Goal: Task Accomplishment & Management: Use online tool/utility

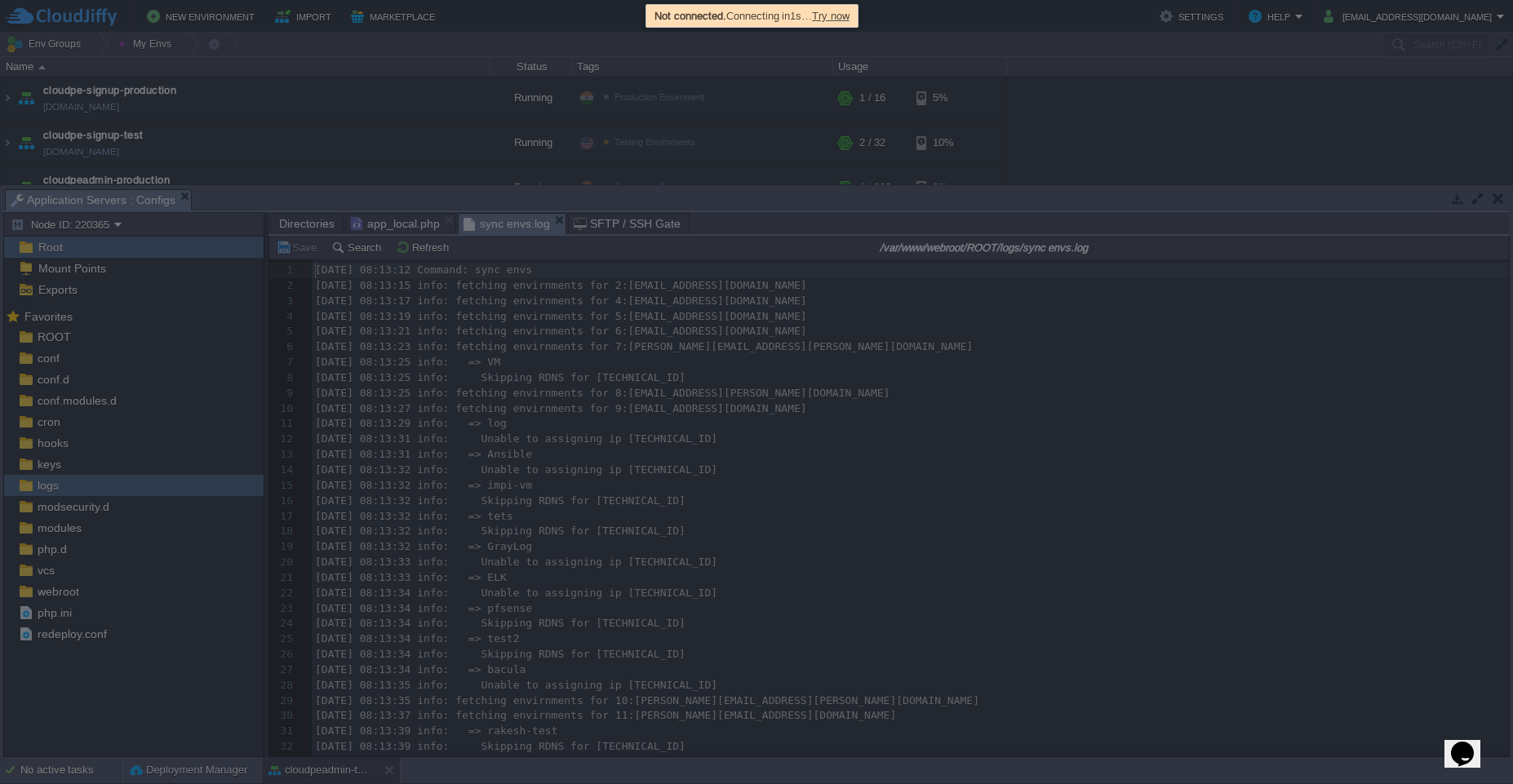
scroll to position [6, 0]
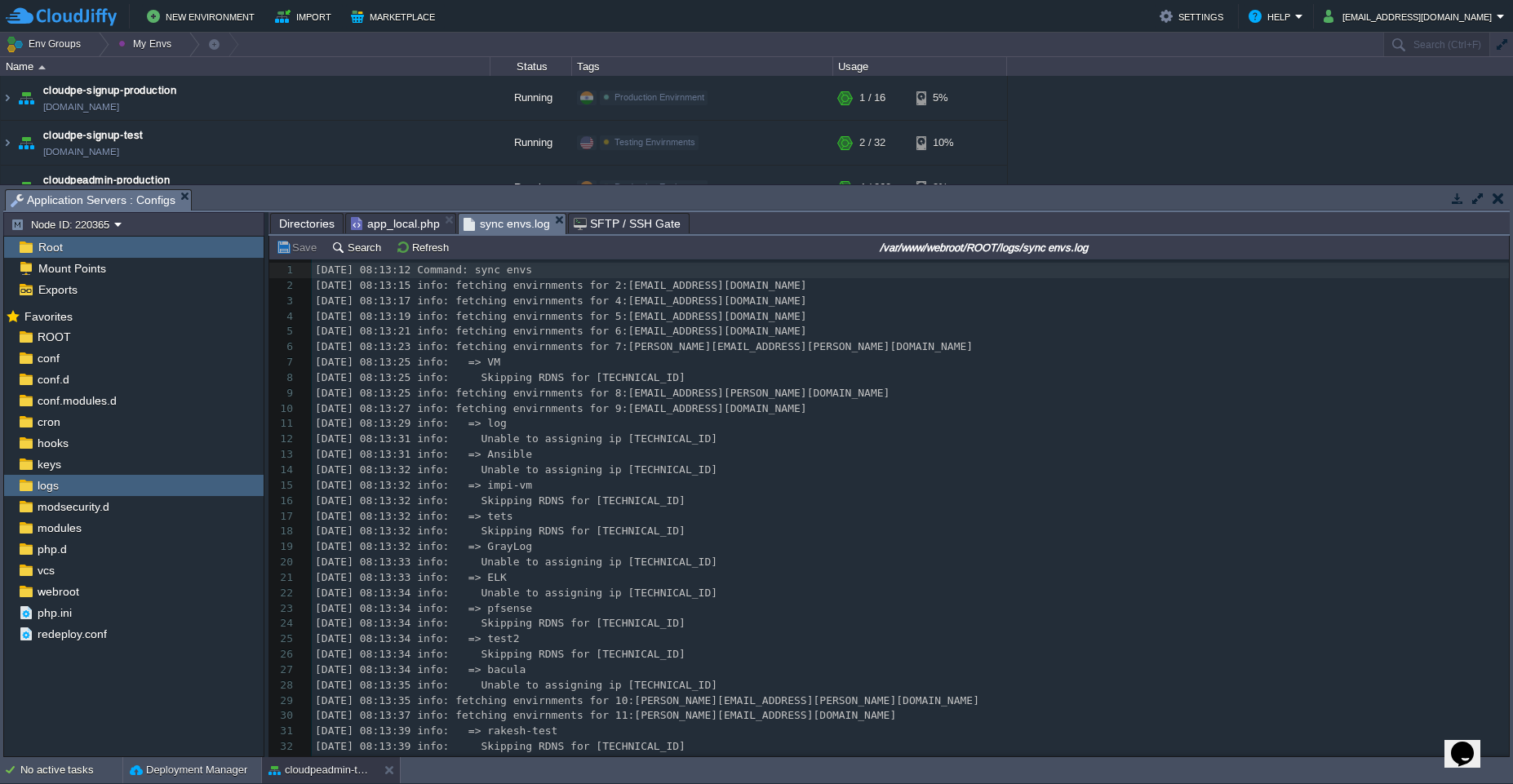
click at [616, 385] on div "343 1 [DATE] 08:13:12 Command: sync envs 2 [DATE] 08:13:15 info: fetching envir…" at bounding box center [910, 584] width 1197 height 645
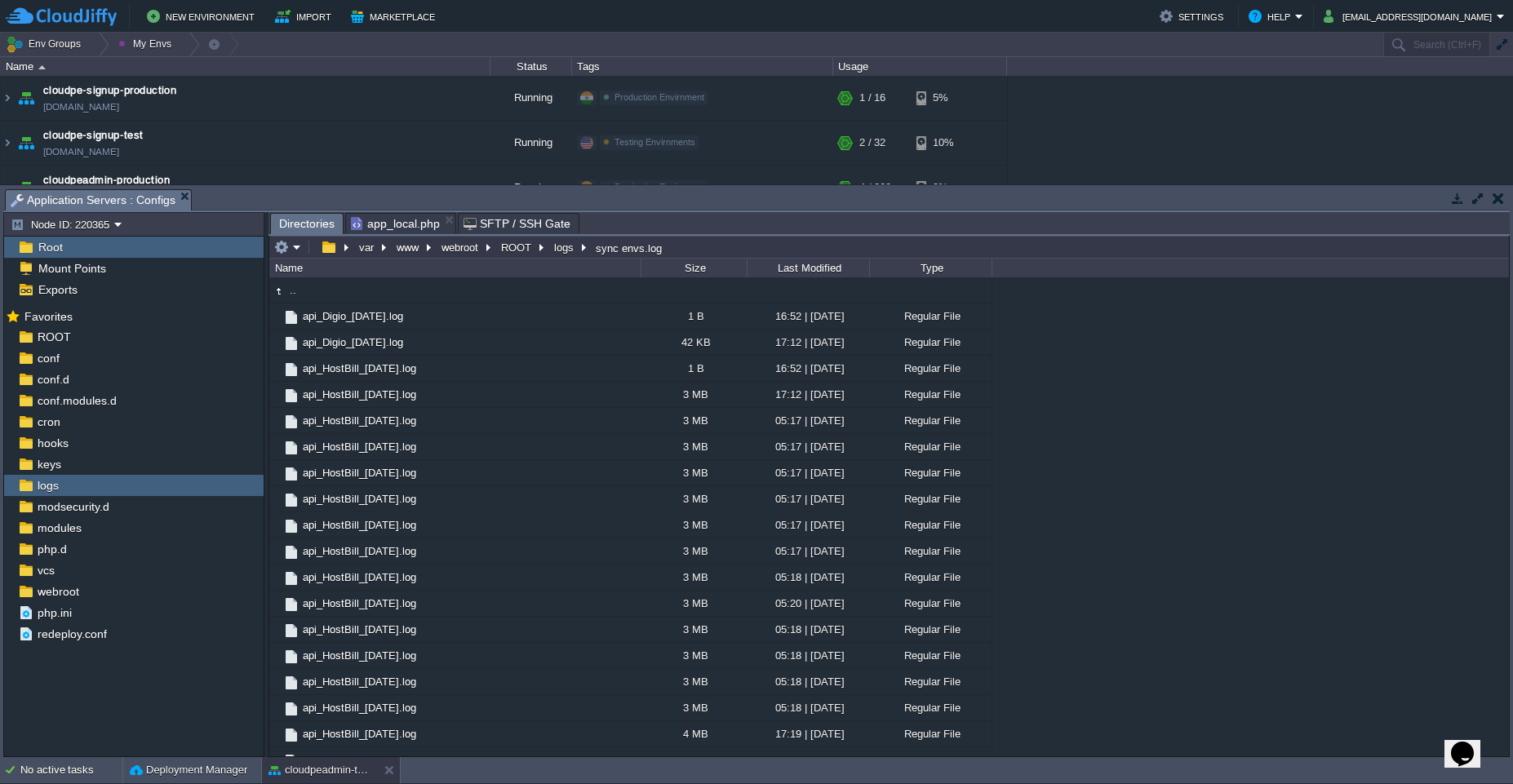
click at [1132, 470] on div ".. api_Digio_[DATE].log 1 B 16:52 | [DATE] Regular File api_Digio_[DATE].log 42…" at bounding box center [888, 516] width 1239 height 479
click at [338, 773] on button "cloudpeadmin-test" at bounding box center [319, 769] width 103 height 17
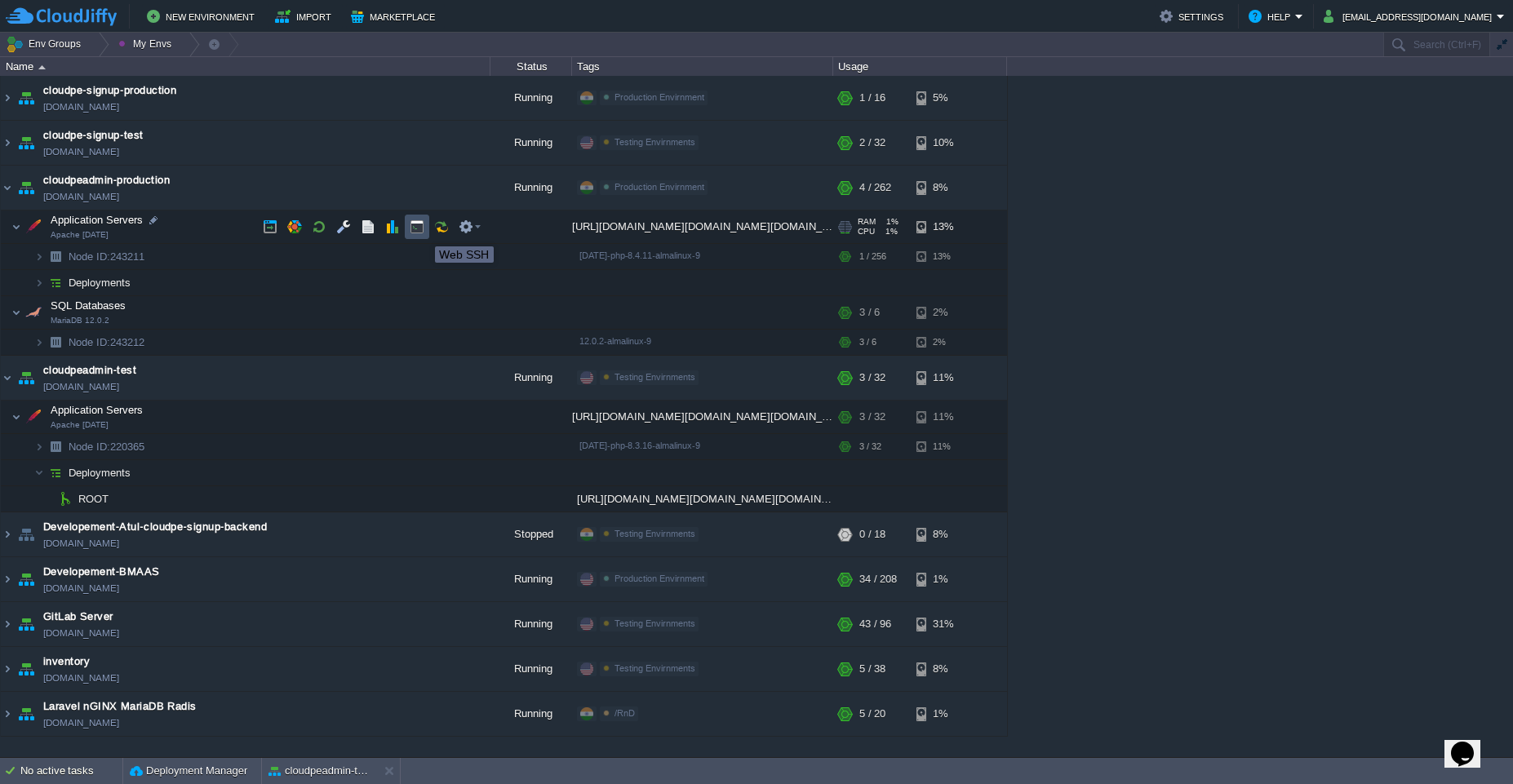
click at [422, 232] on button "button" at bounding box center [416, 226] width 15 height 15
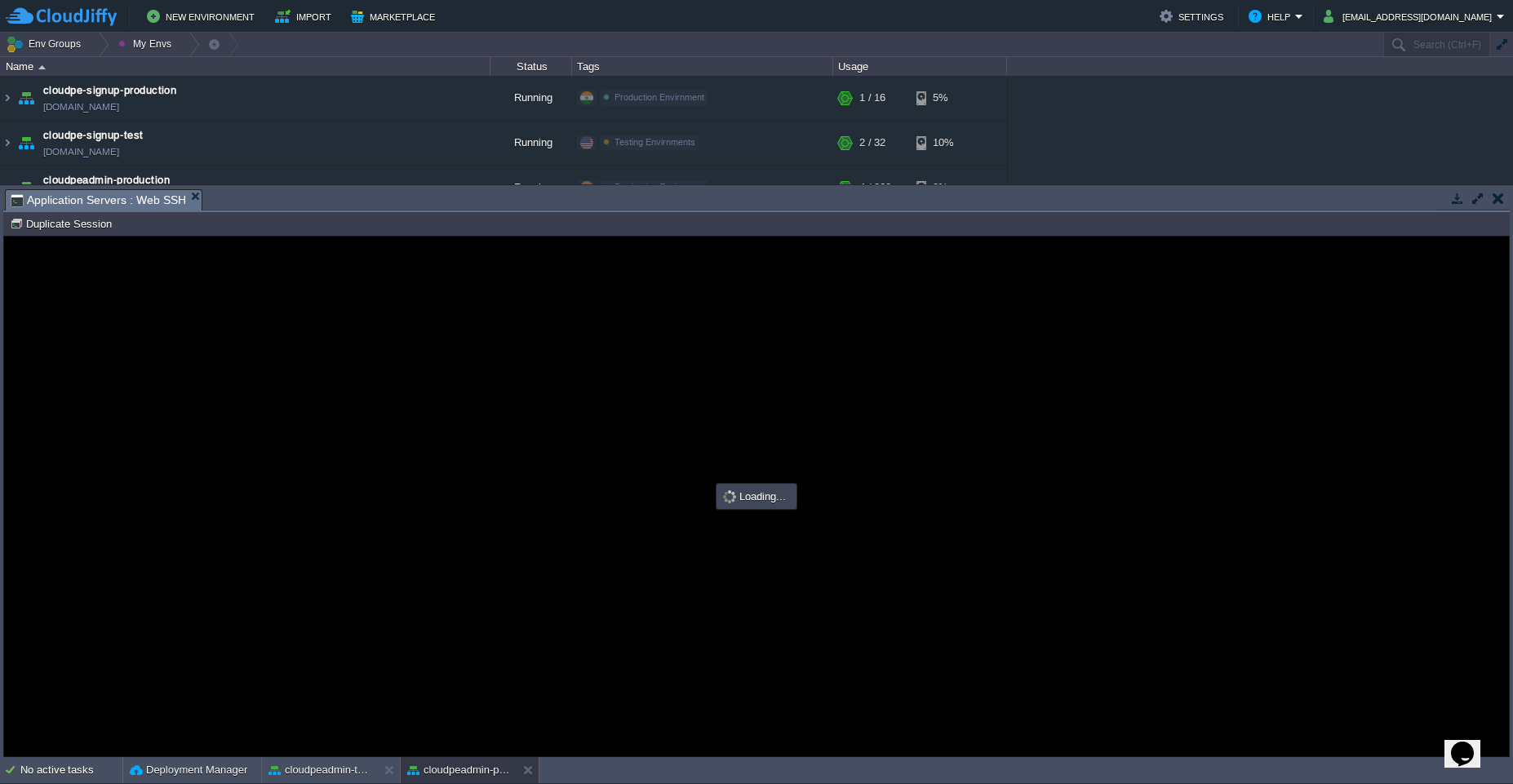
scroll to position [0, 0]
type input "#000000"
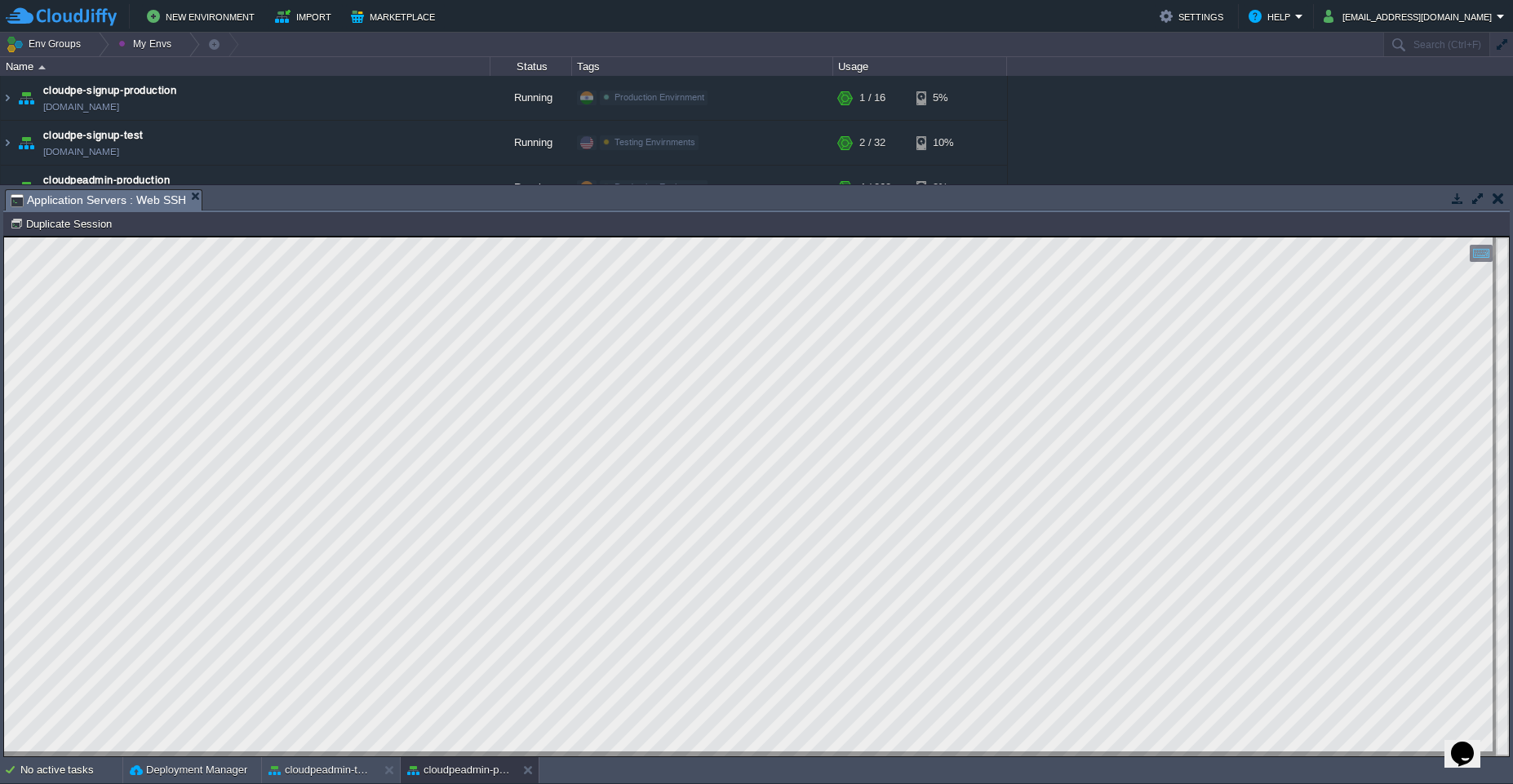
type textarea "mv *.log OldLogs/"
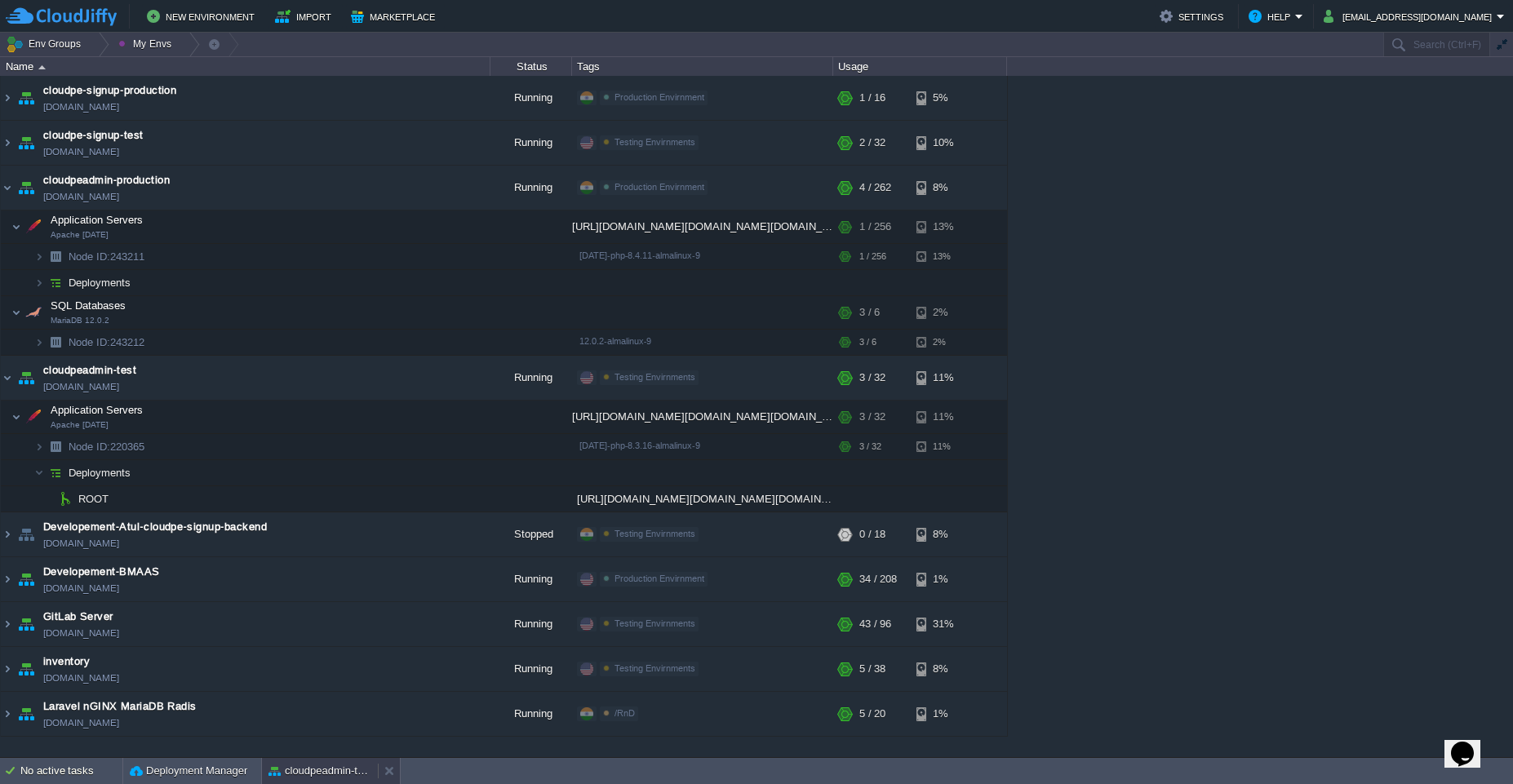
click at [300, 777] on button "cloudpeadmin-test" at bounding box center [319, 770] width 103 height 17
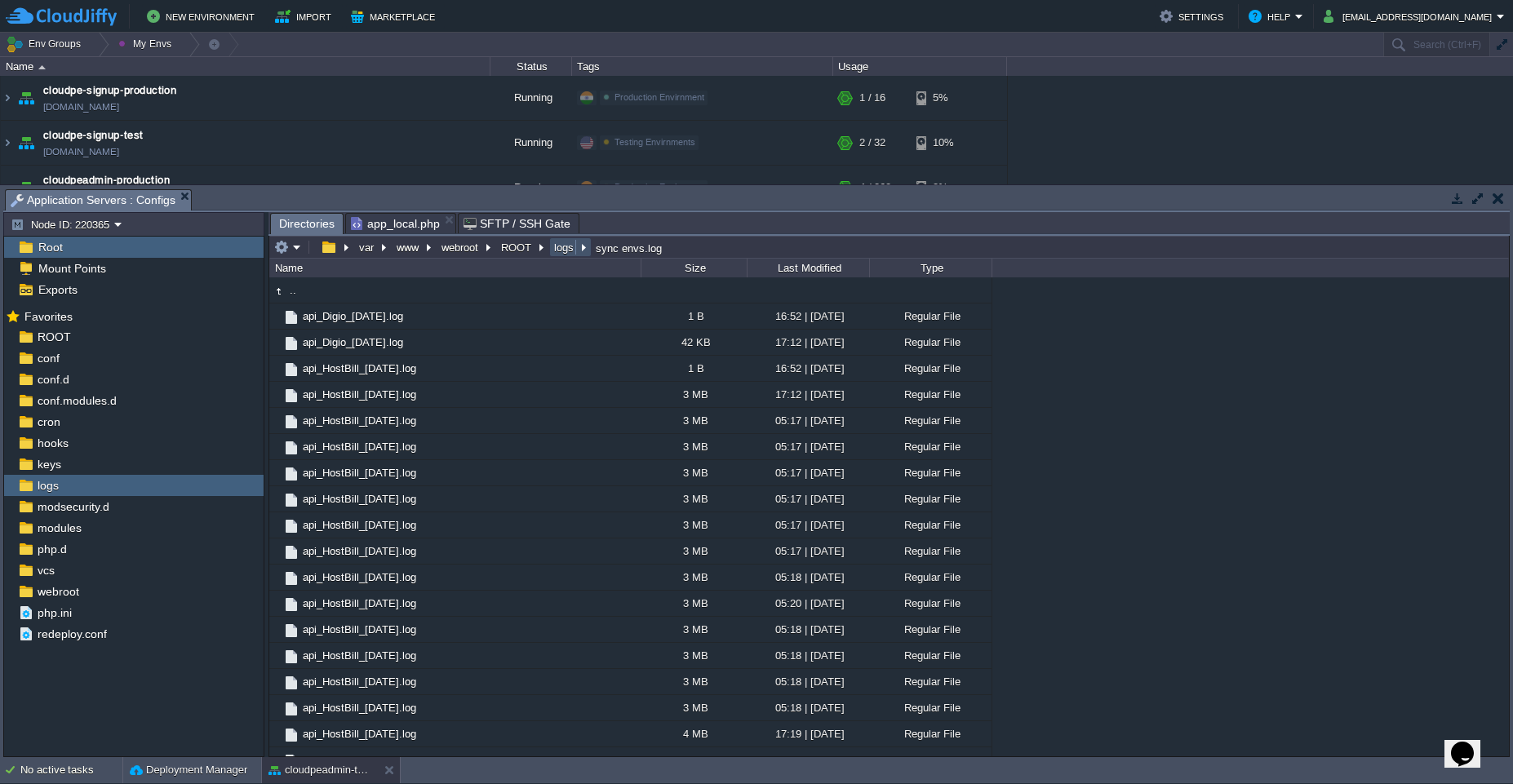
click at [567, 248] on button "logs" at bounding box center [564, 247] width 26 height 15
click at [514, 254] on button "ROOT" at bounding box center [516, 247] width 36 height 15
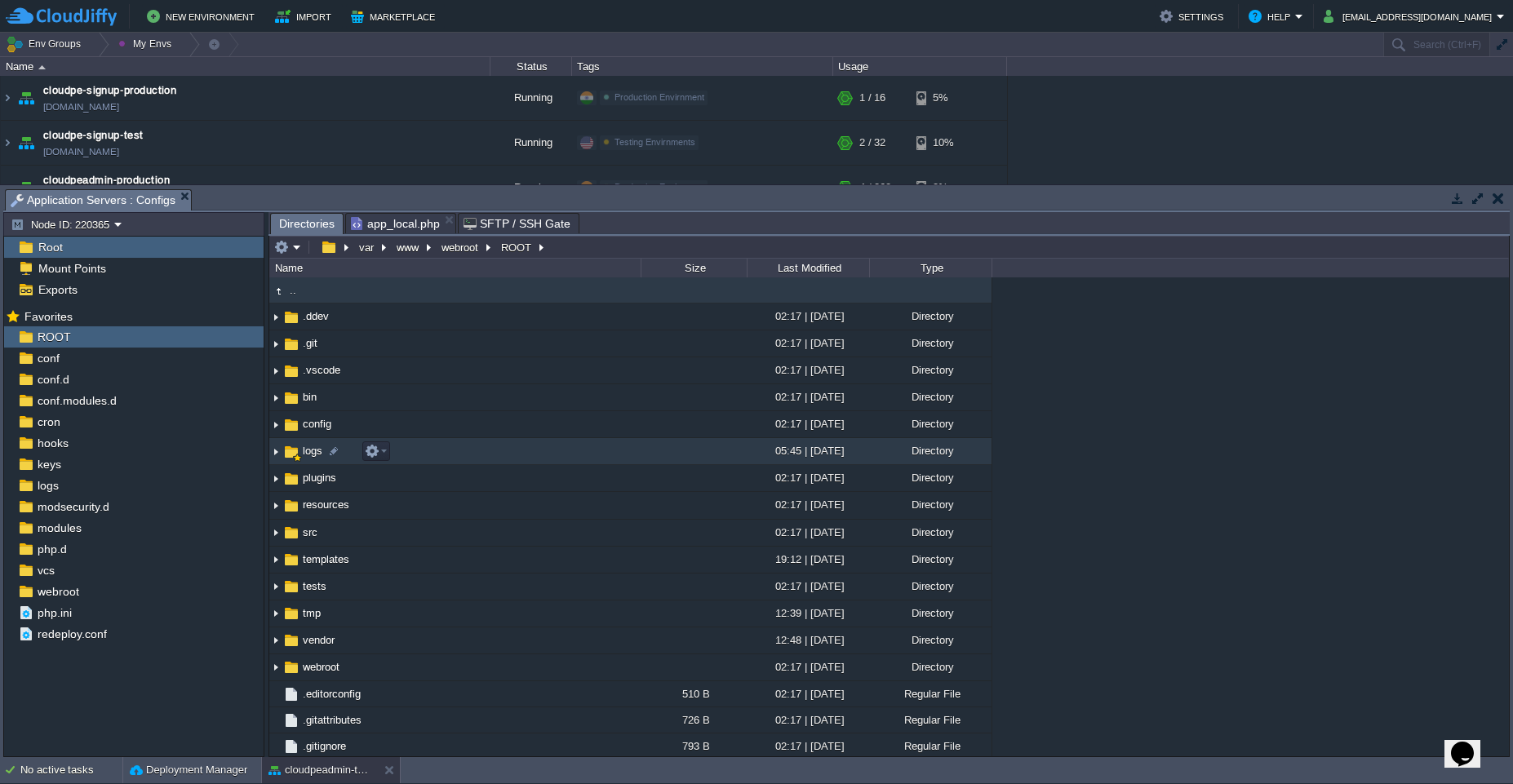
click at [431, 446] on td "logs" at bounding box center [454, 450] width 371 height 26
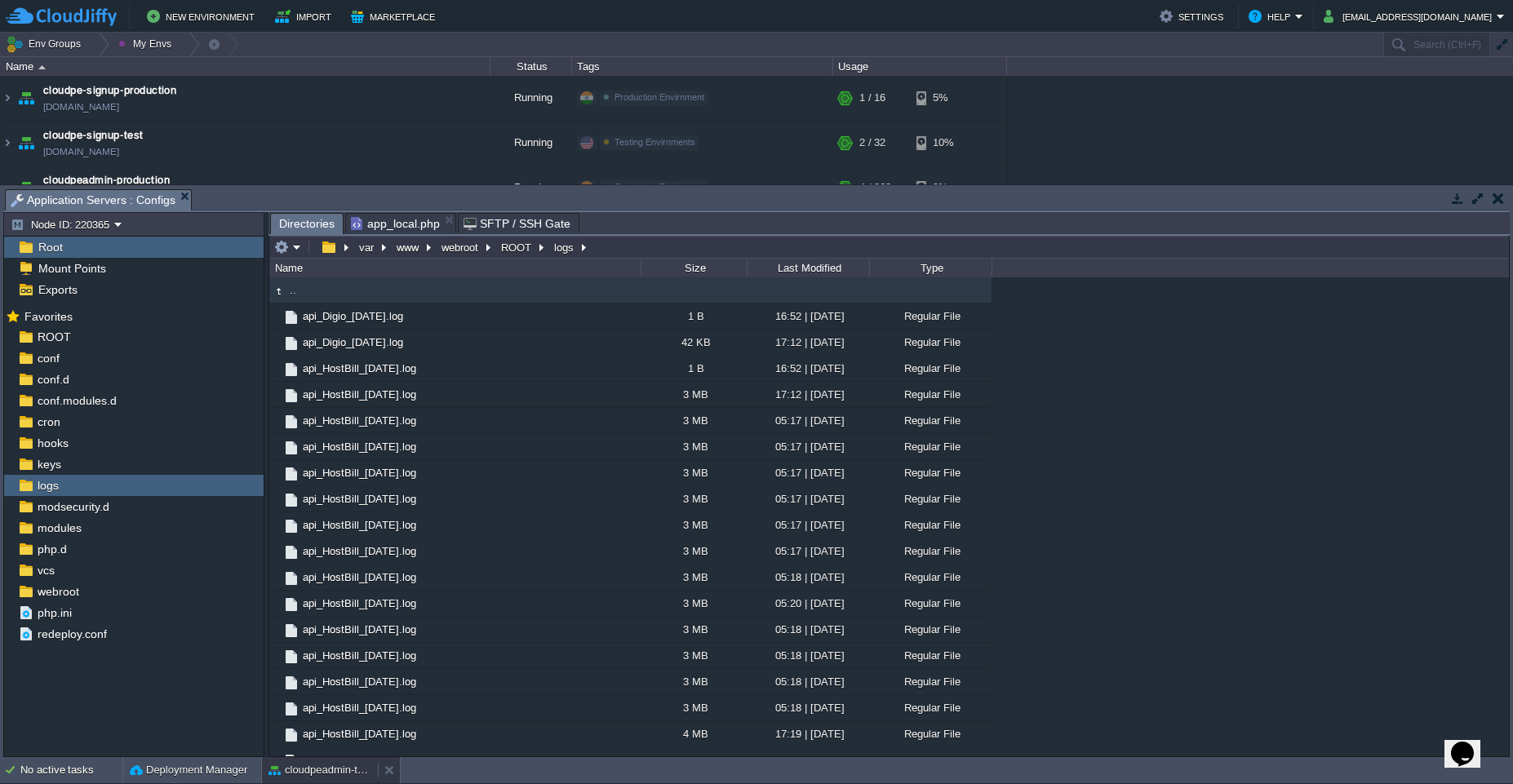
click at [321, 773] on button "cloudpeadmin-test" at bounding box center [319, 769] width 103 height 17
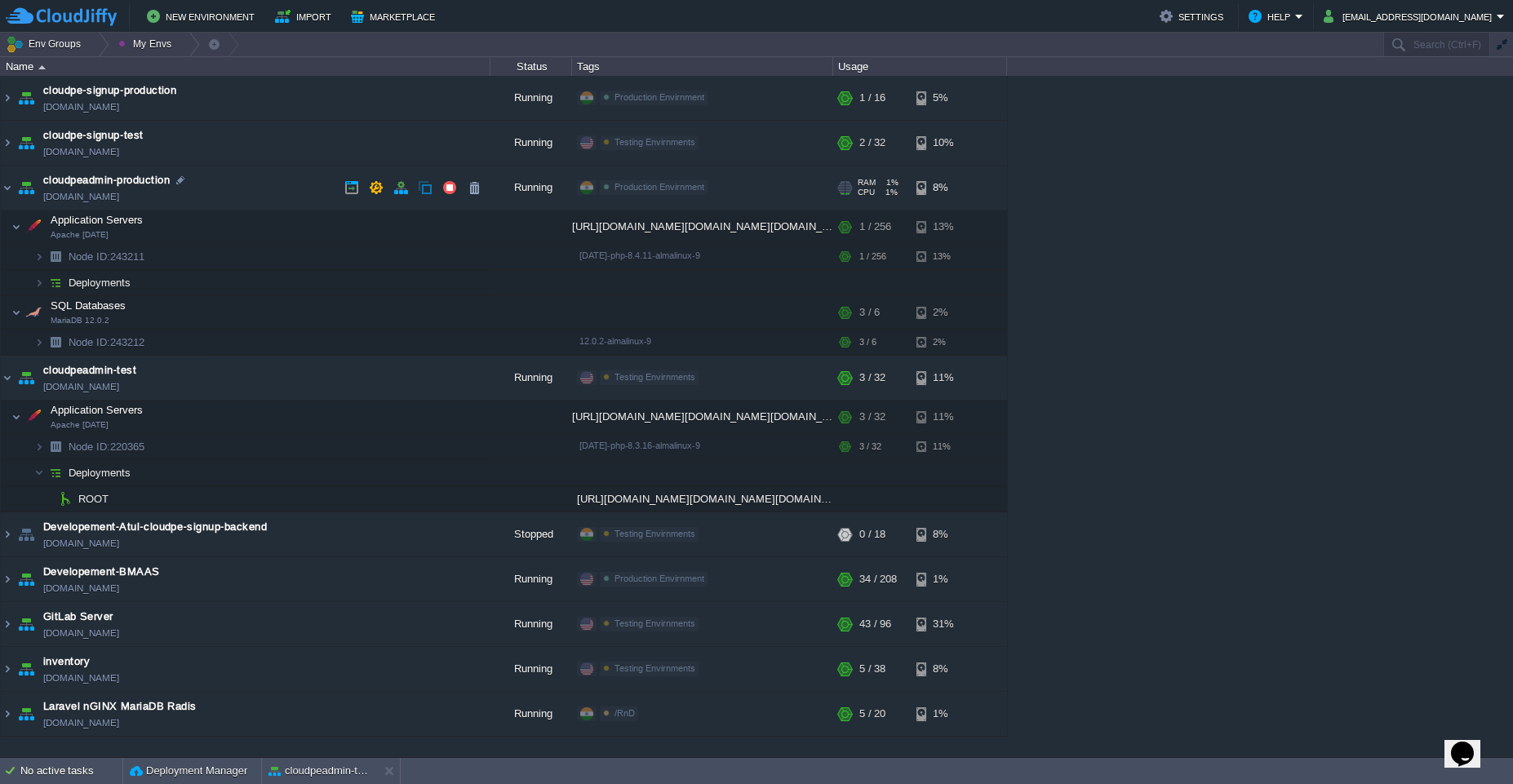
click at [253, 184] on td "cloudpeadmin-production [DOMAIN_NAME]" at bounding box center [246, 188] width 490 height 45
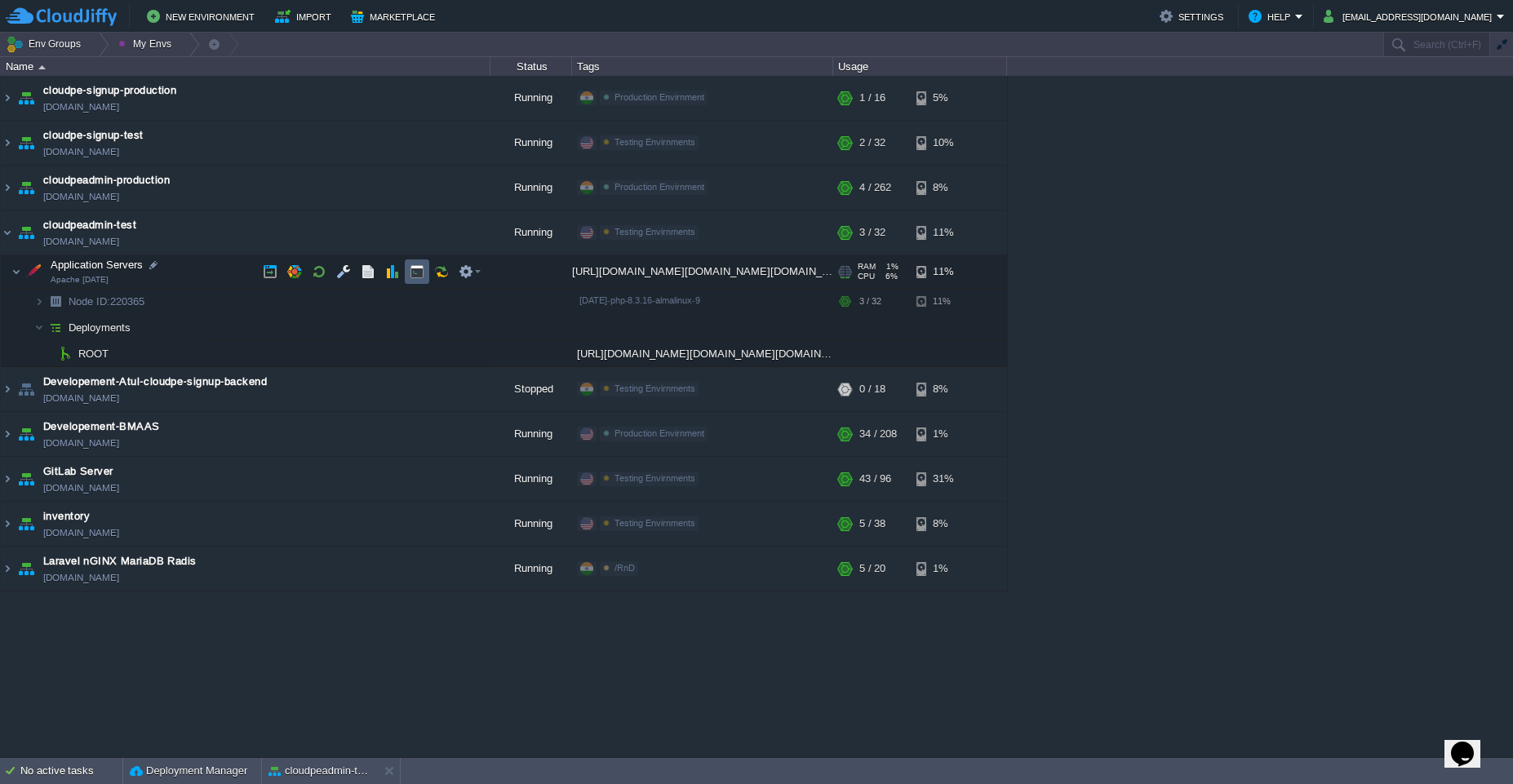
click at [424, 278] on td at bounding box center [416, 271] width 24 height 24
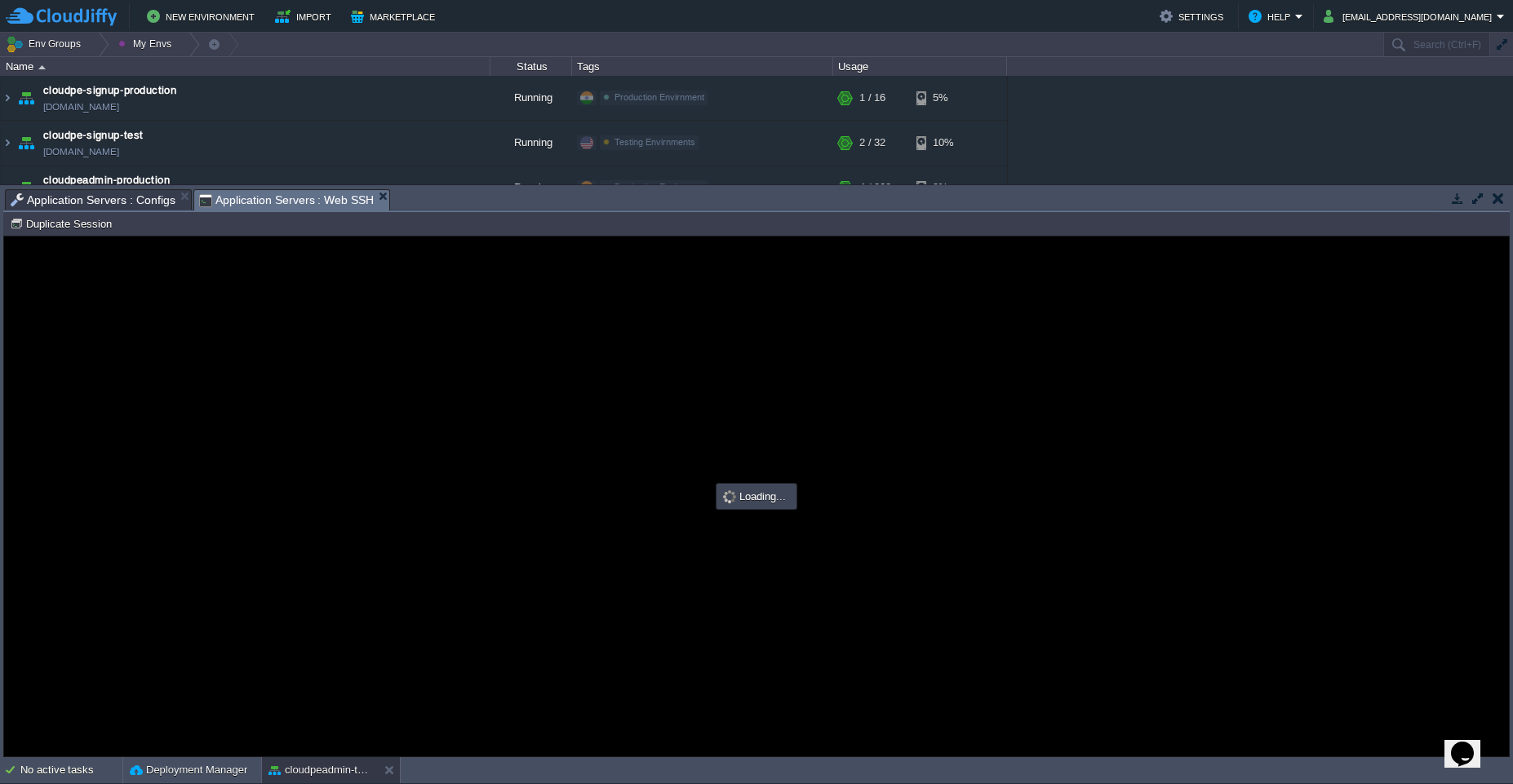
type input "#000000"
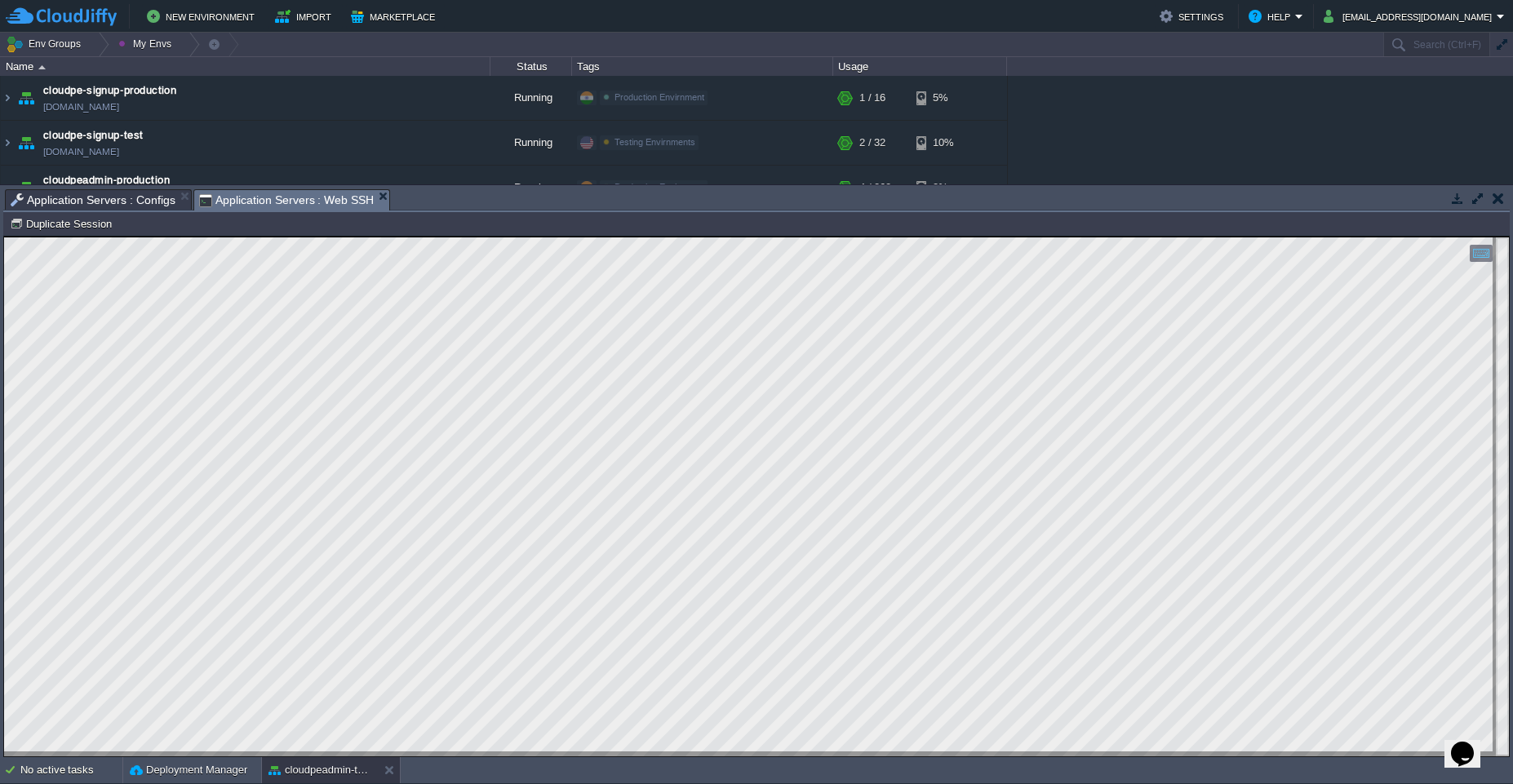
click at [112, 198] on span "Application Servers : Configs" at bounding box center [93, 200] width 165 height 20
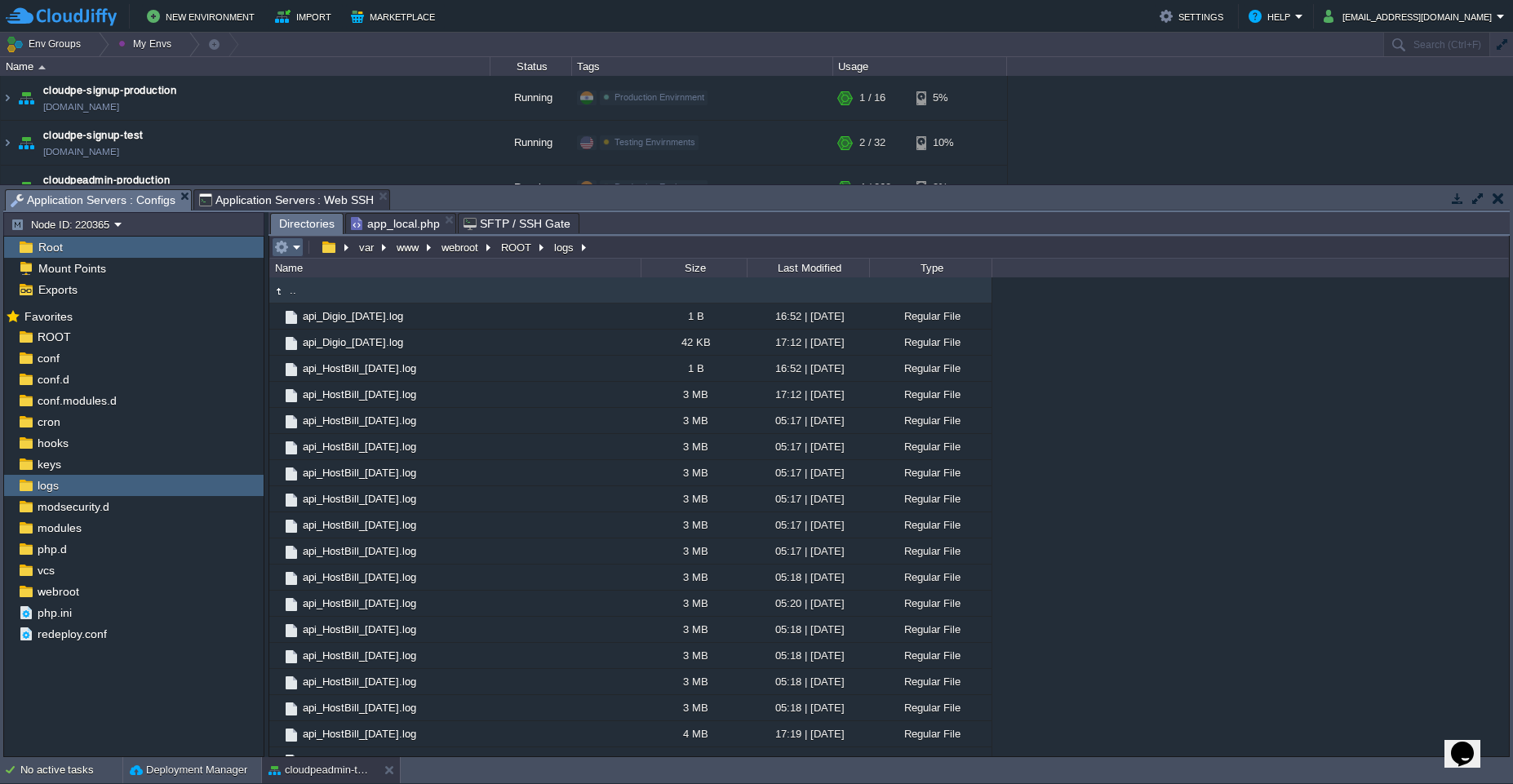
click at [291, 249] on em at bounding box center [287, 247] width 26 height 15
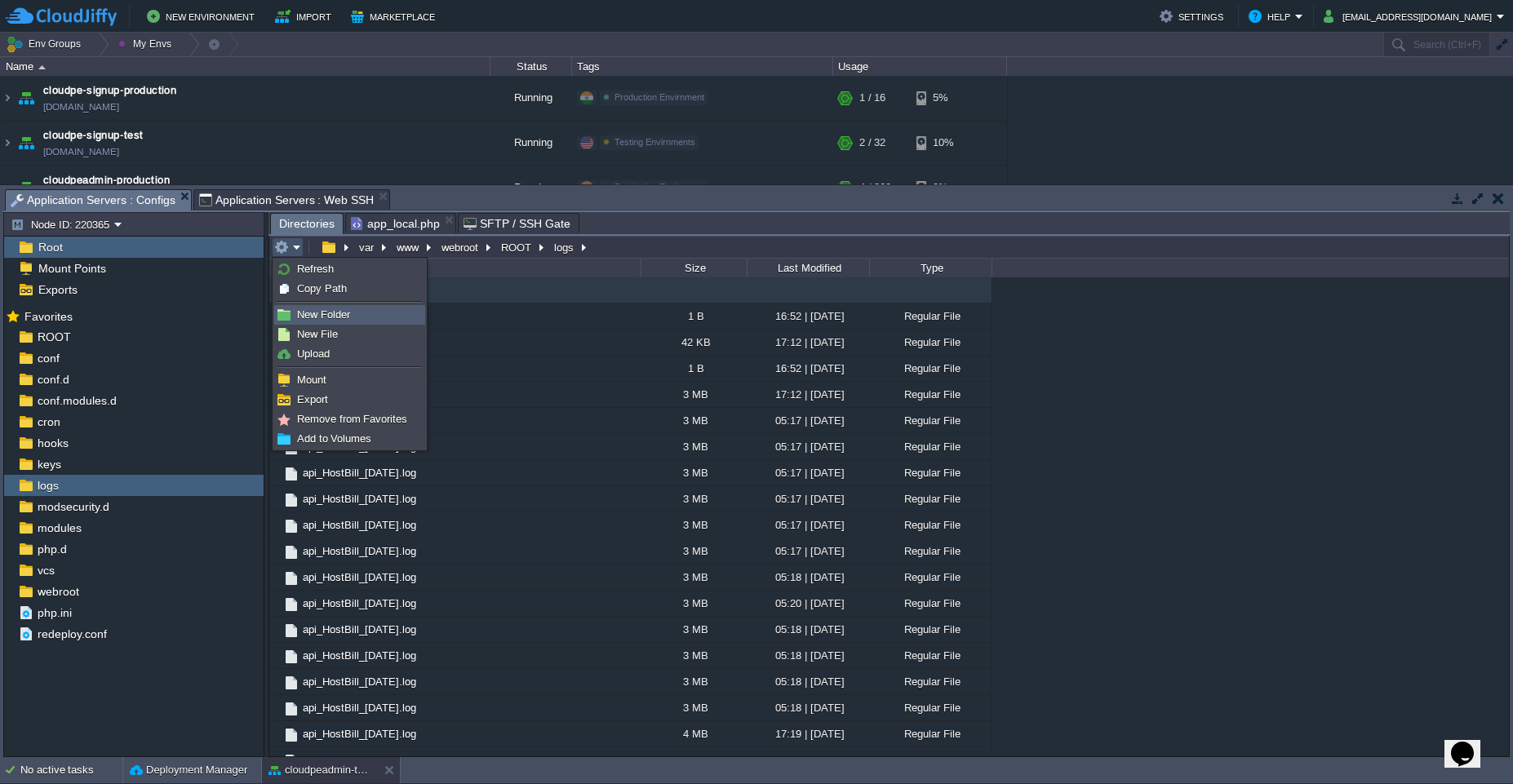
click at [325, 319] on span "New Folder" at bounding box center [323, 314] width 53 height 12
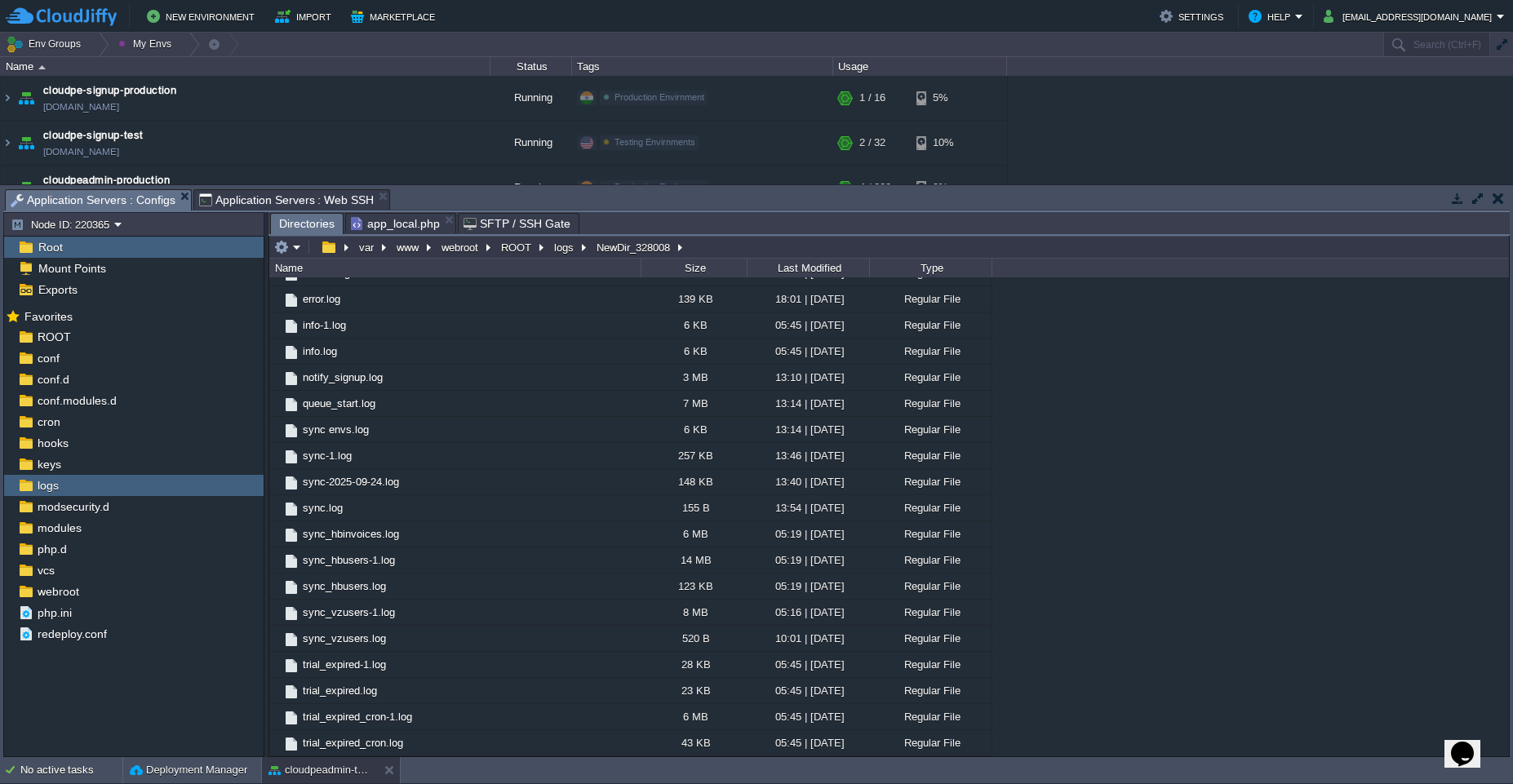
scroll to position [26, 0]
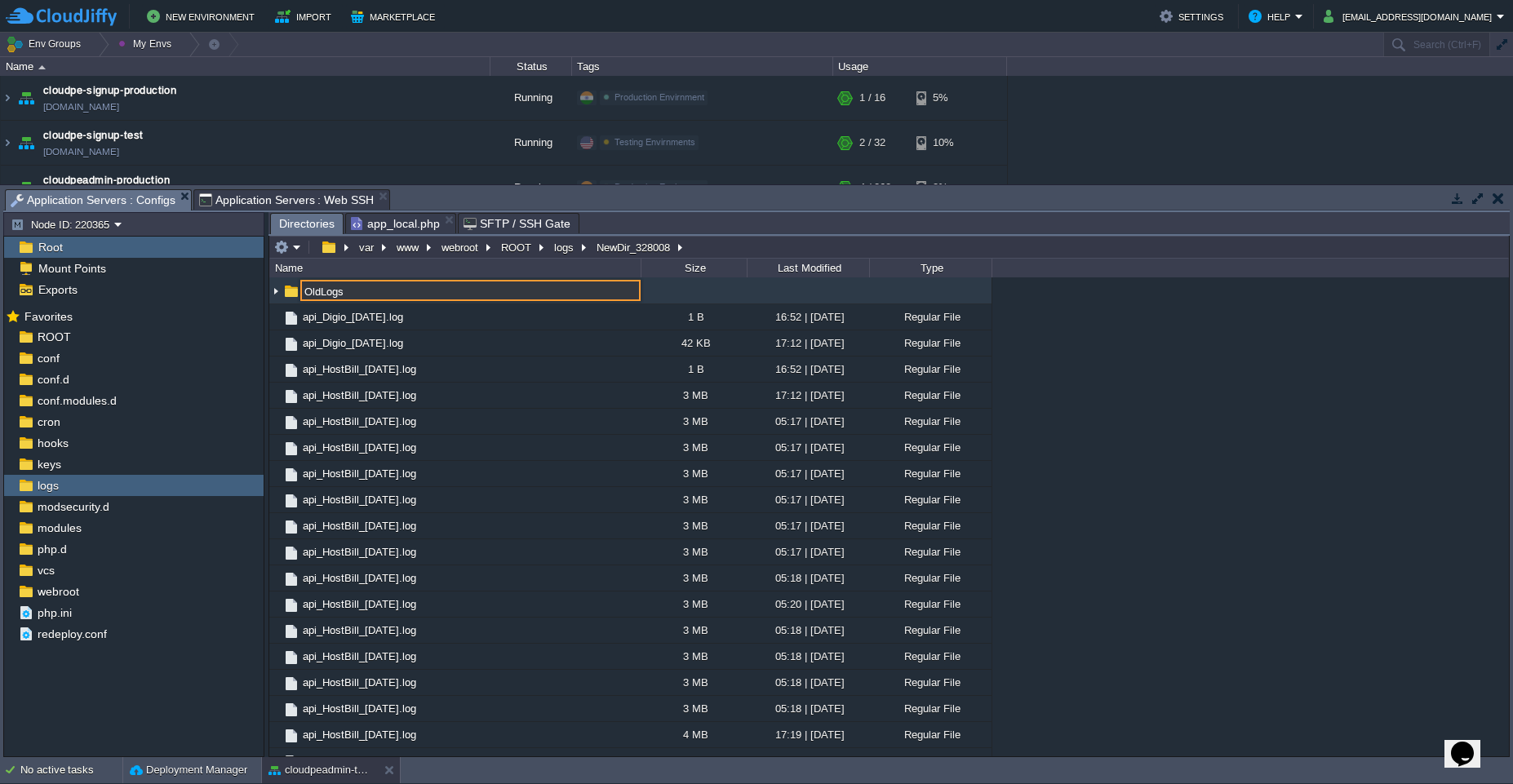
type input "NewDir_328008"
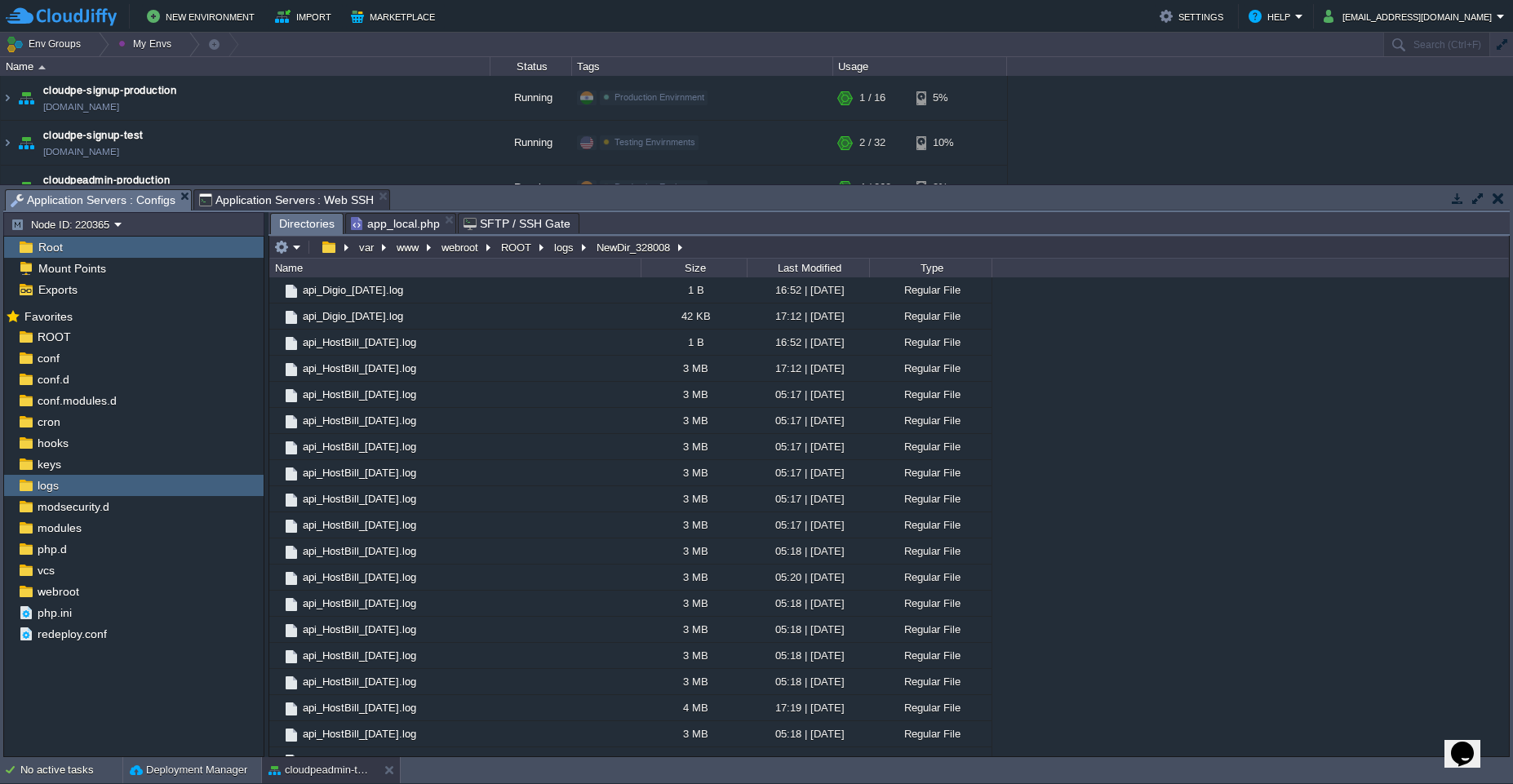
click at [1283, 365] on div ".. api_Digio_[DATE].log 1 B 16:52 | [DATE] Regular File api_Digio_[DATE].log 42…" at bounding box center [888, 516] width 1239 height 479
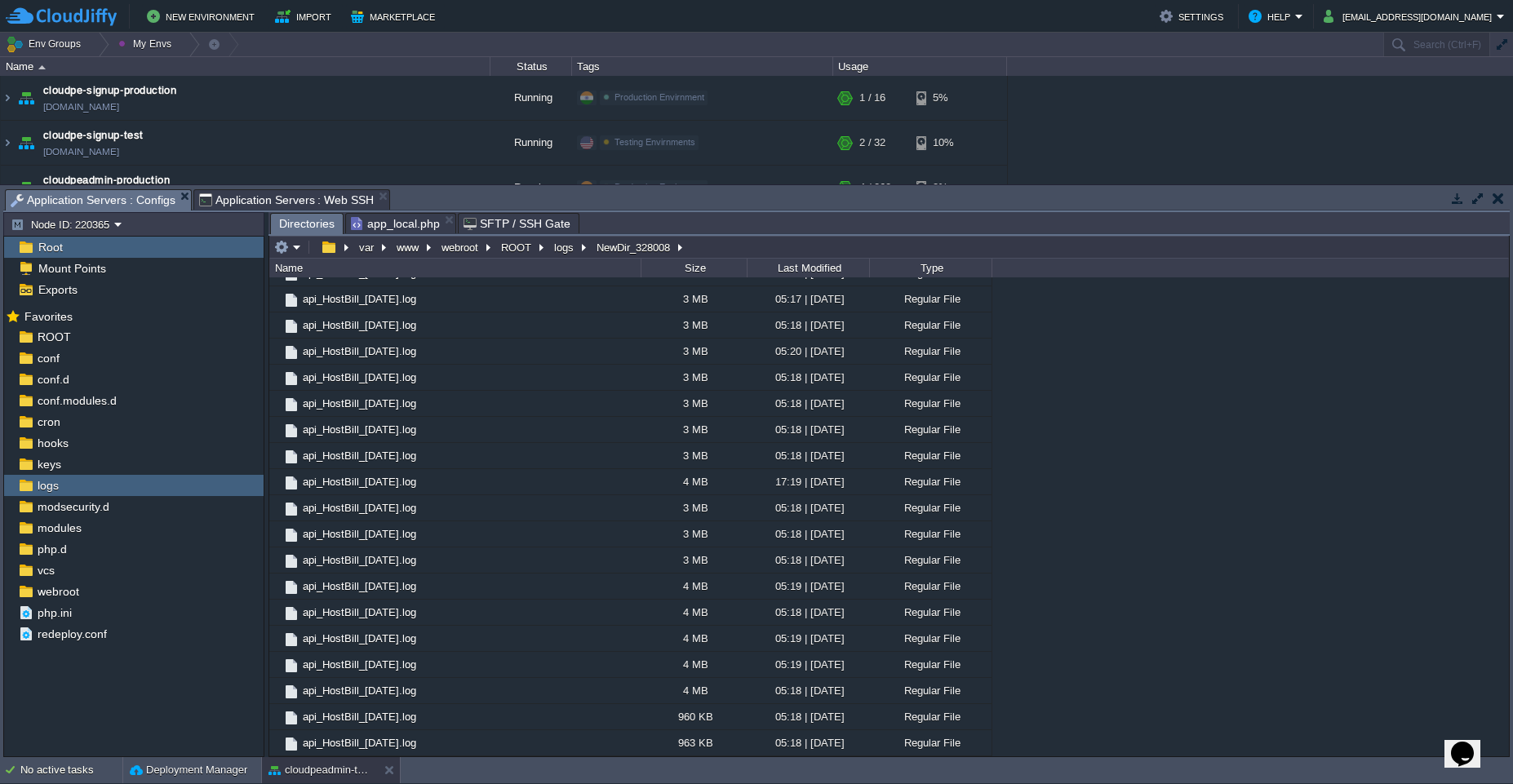
scroll to position [0, 0]
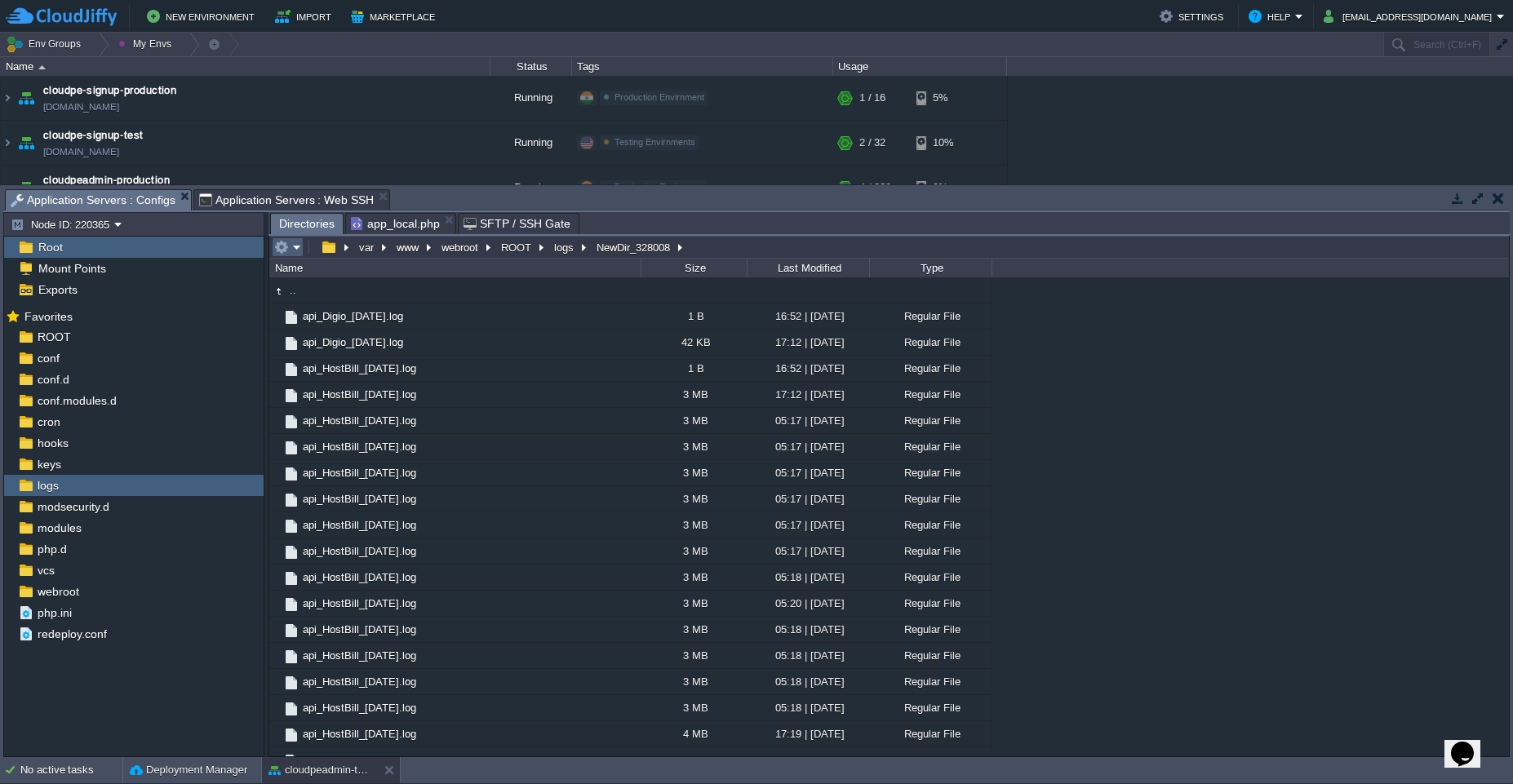
click at [296, 248] on em at bounding box center [287, 247] width 26 height 15
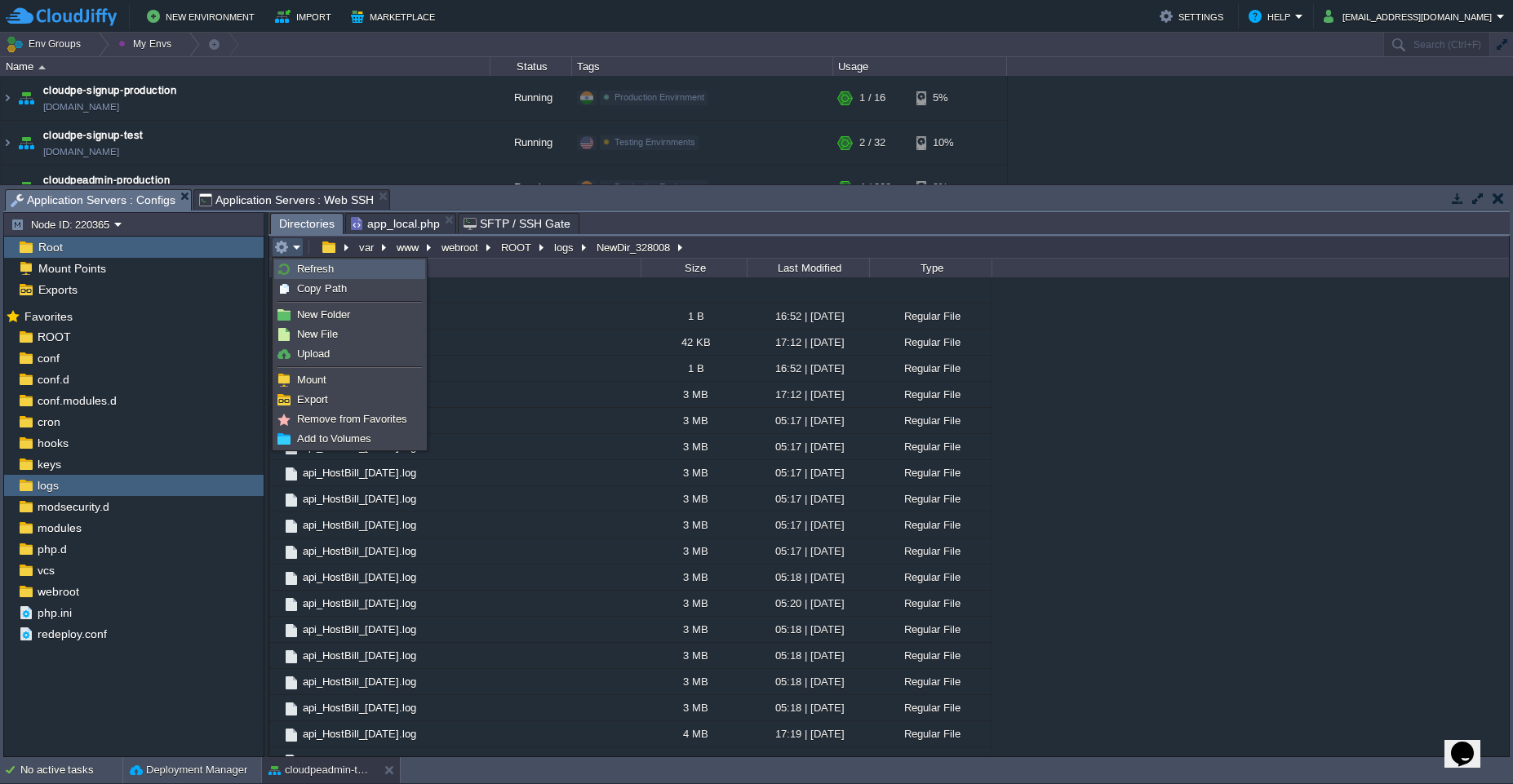
click at [298, 271] on span "Refresh" at bounding box center [314, 268] width 36 height 12
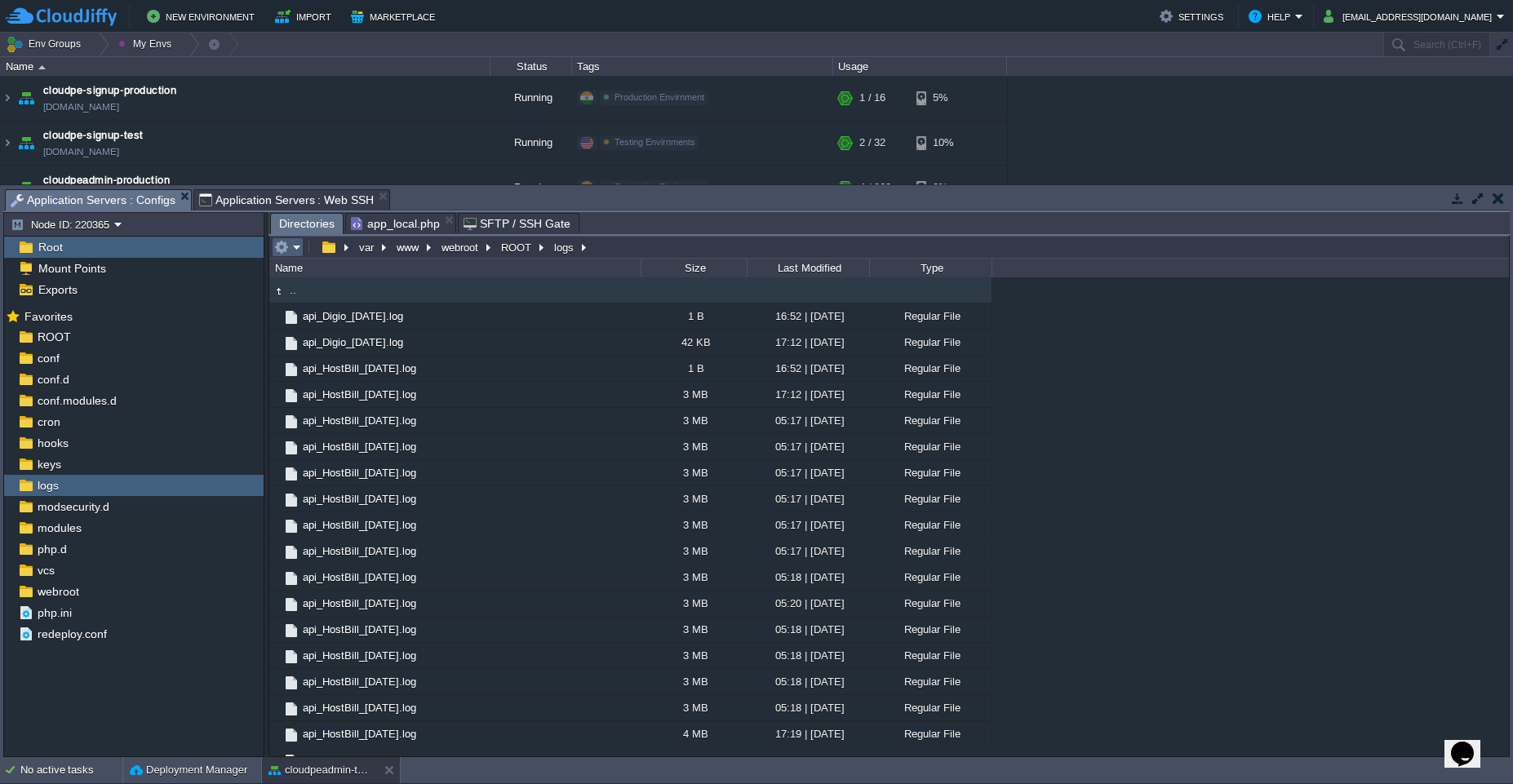
click at [290, 246] on em at bounding box center [287, 247] width 26 height 15
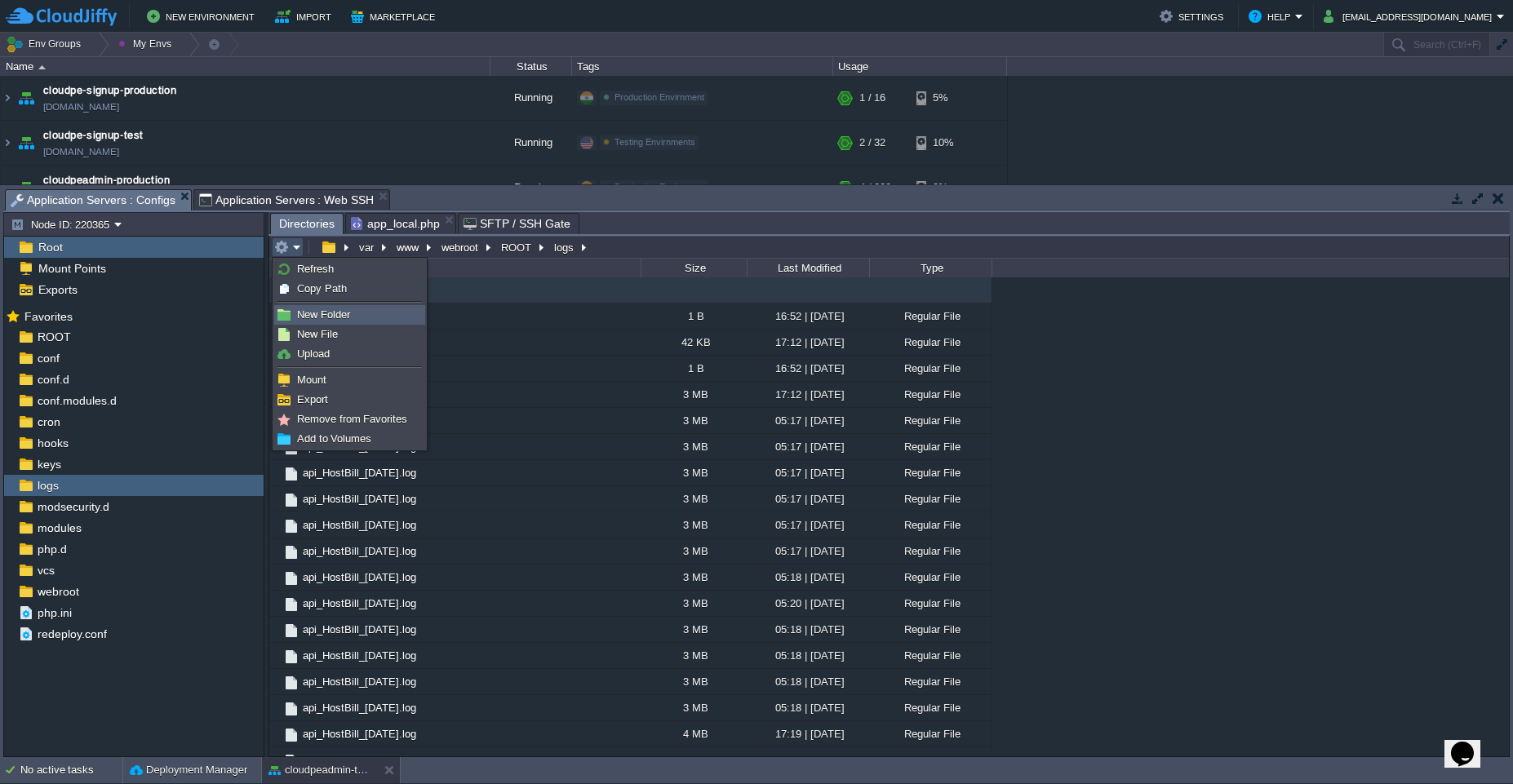
click at [325, 315] on span "New Folder" at bounding box center [323, 314] width 53 height 12
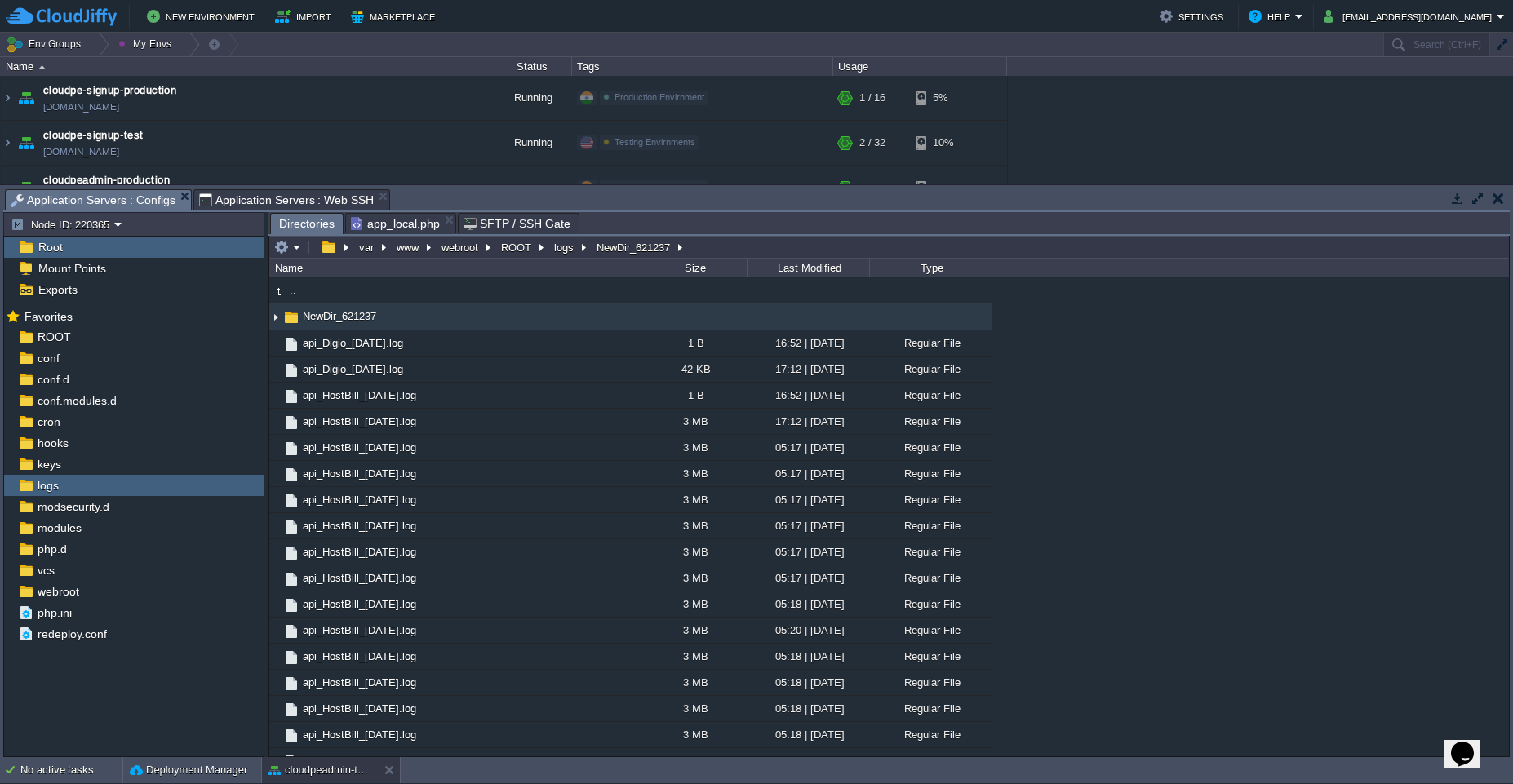
scroll to position [26, 0]
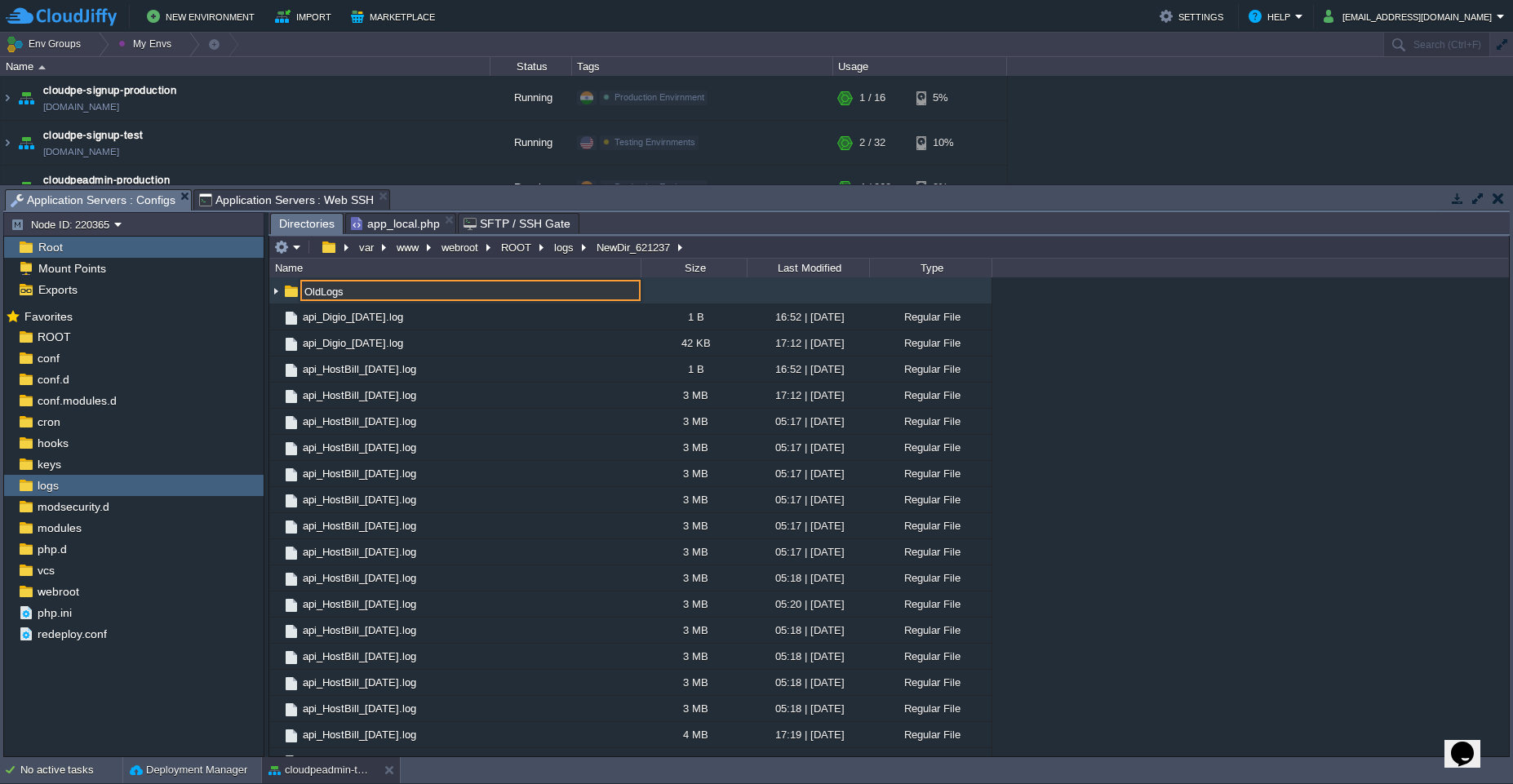
type input "NewDir_621237"
click at [1322, 347] on div ".. NewDir_621237 api_Digio_[DATE].log 1 B 16:52 | [DATE] Regular File api_Digio…" at bounding box center [888, 516] width 1239 height 479
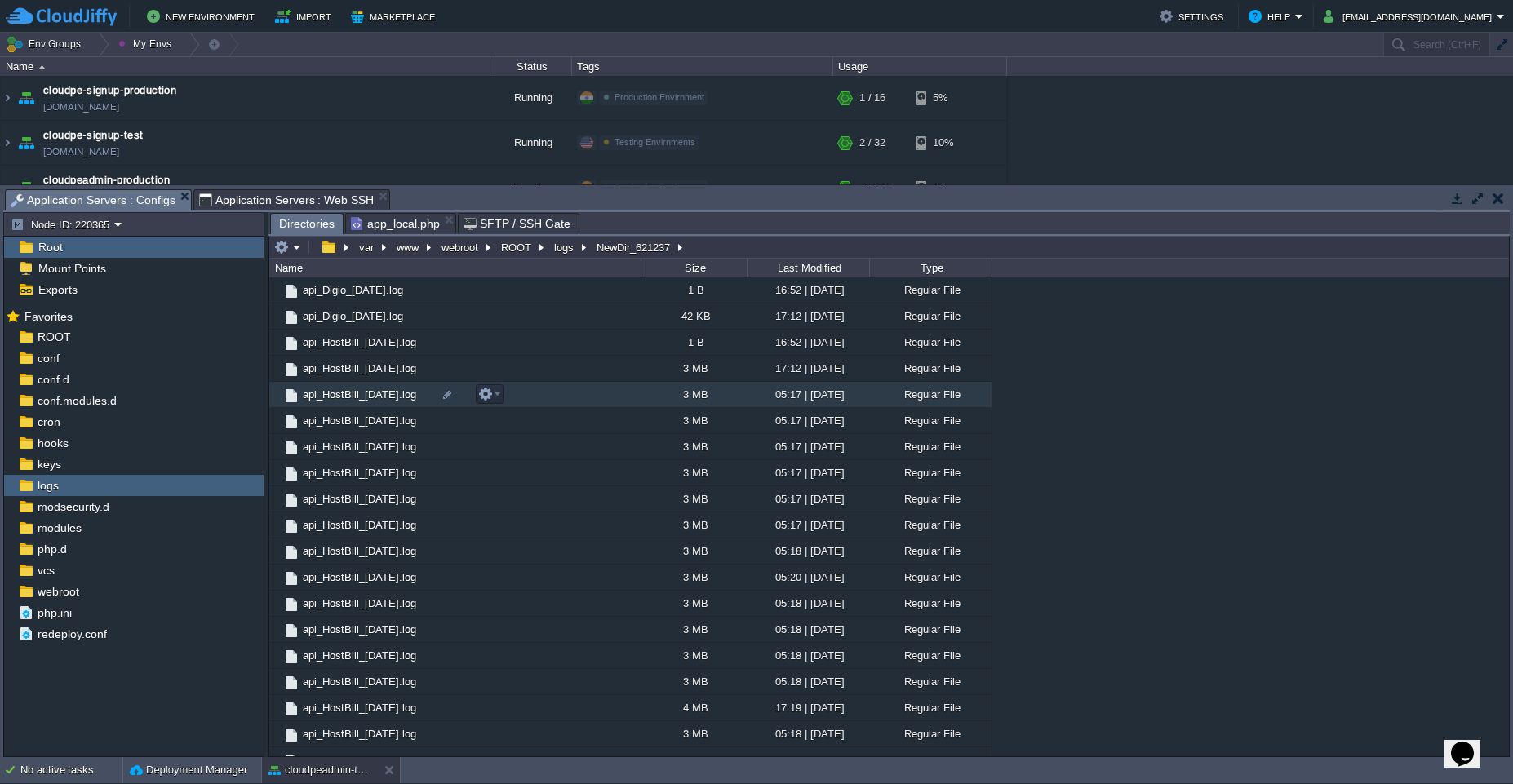
click at [614, 398] on td "api_HostBill_[DATE].log" at bounding box center [454, 394] width 371 height 26
click at [256, 201] on span "Application Servers : Web SSH" at bounding box center [286, 200] width 175 height 20
click at [111, 199] on span "Application Servers : Configs" at bounding box center [93, 200] width 165 height 21
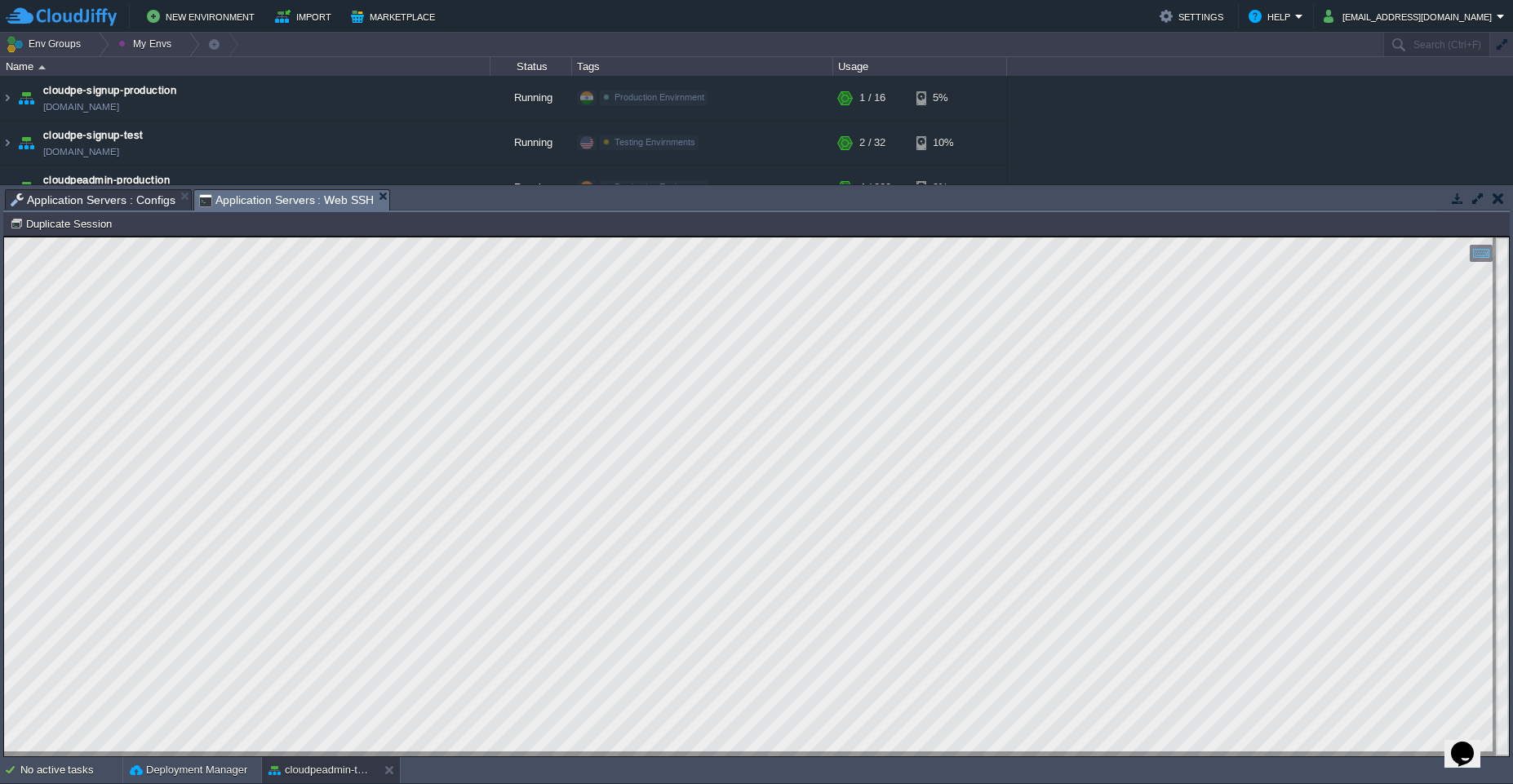
click at [270, 198] on span "Application Servers : Web SSH" at bounding box center [286, 200] width 175 height 21
click at [105, 205] on span "Application Servers : Configs" at bounding box center [93, 200] width 165 height 20
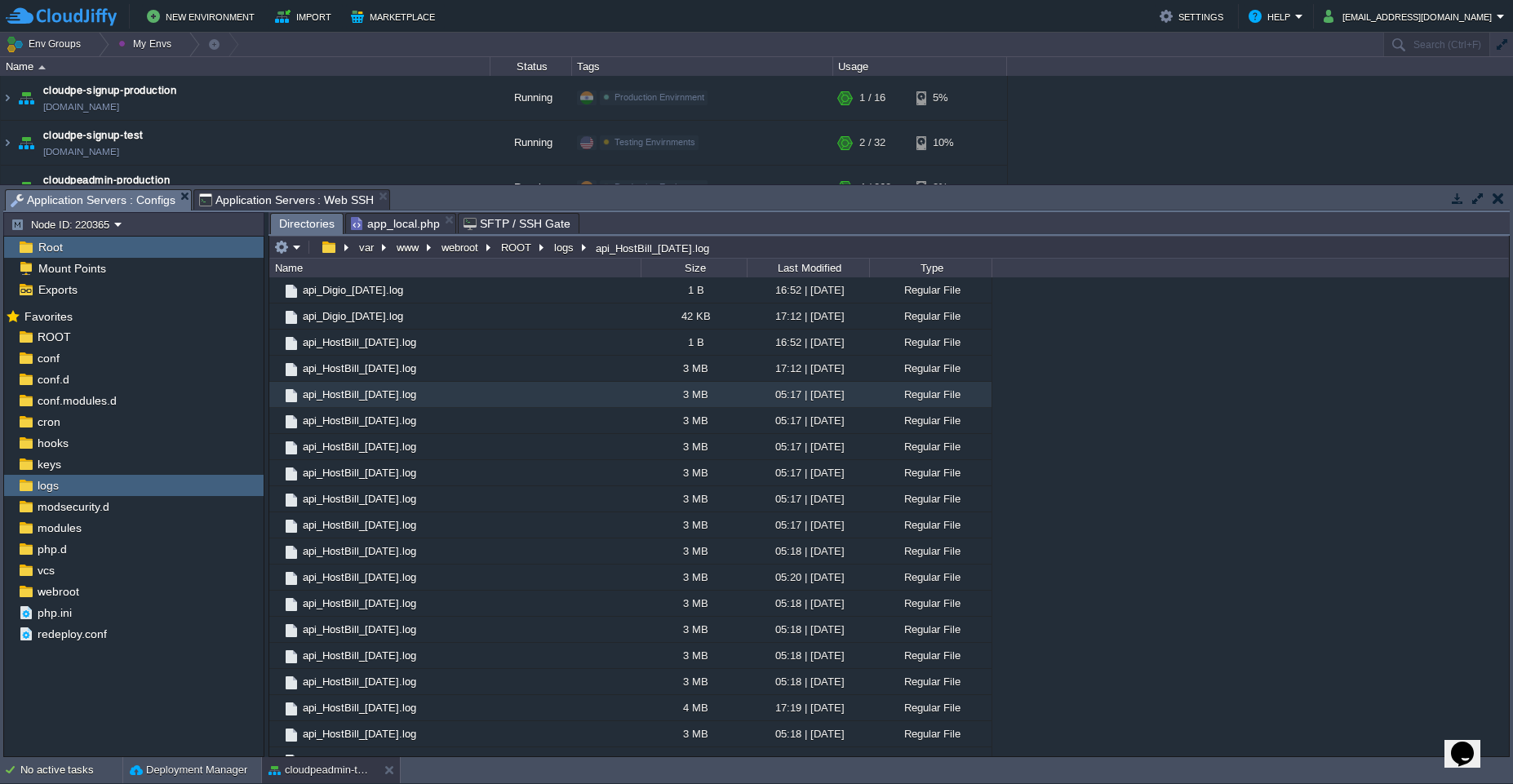
click at [264, 196] on span "Application Servers : Web SSH" at bounding box center [286, 200] width 175 height 20
click at [115, 203] on span "Application Servers : Configs" at bounding box center [93, 200] width 165 height 21
click at [233, 198] on span "Application Servers : Web SSH" at bounding box center [286, 200] width 175 height 20
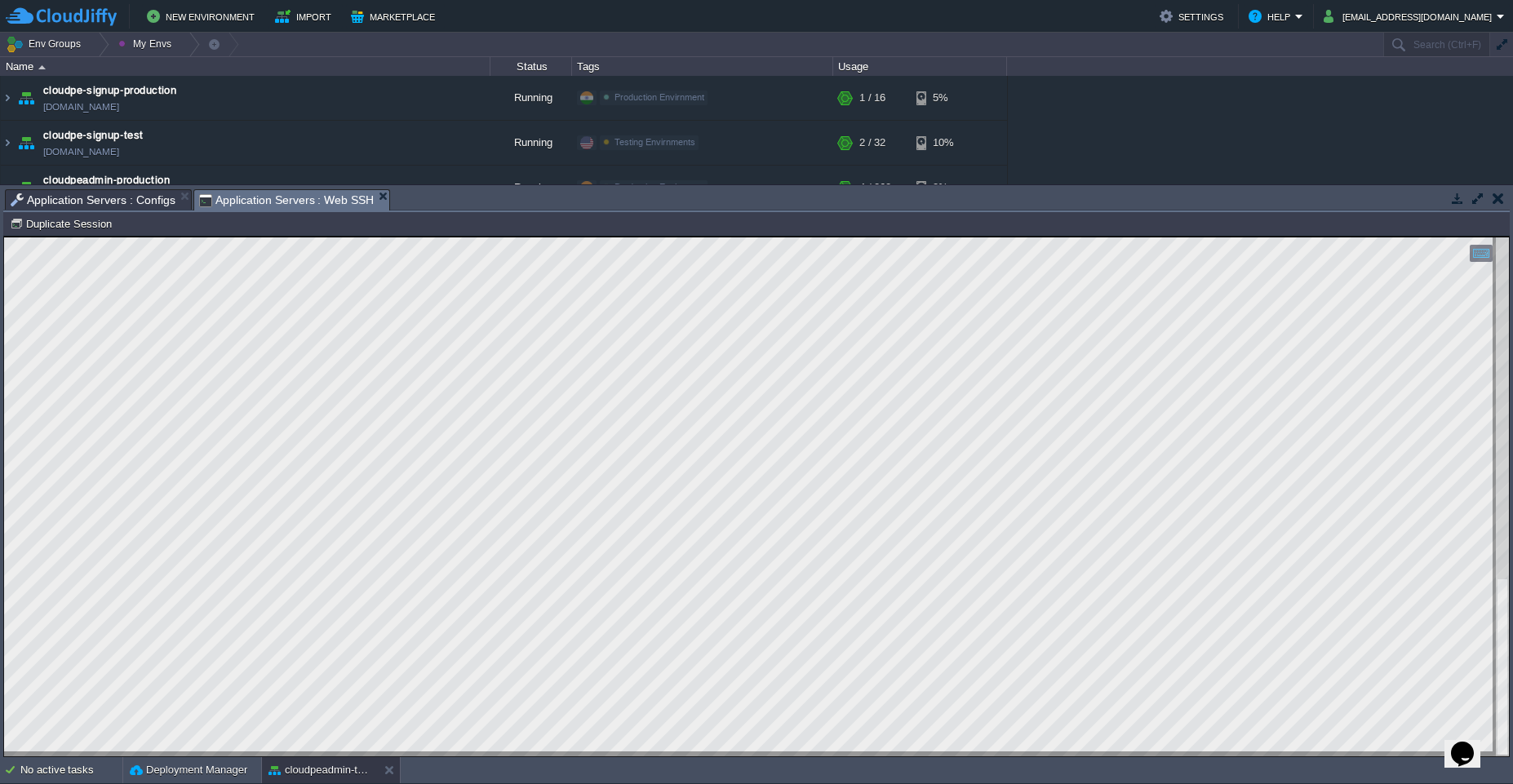
click at [70, 206] on span "Application Servers : Configs" at bounding box center [93, 200] width 165 height 20
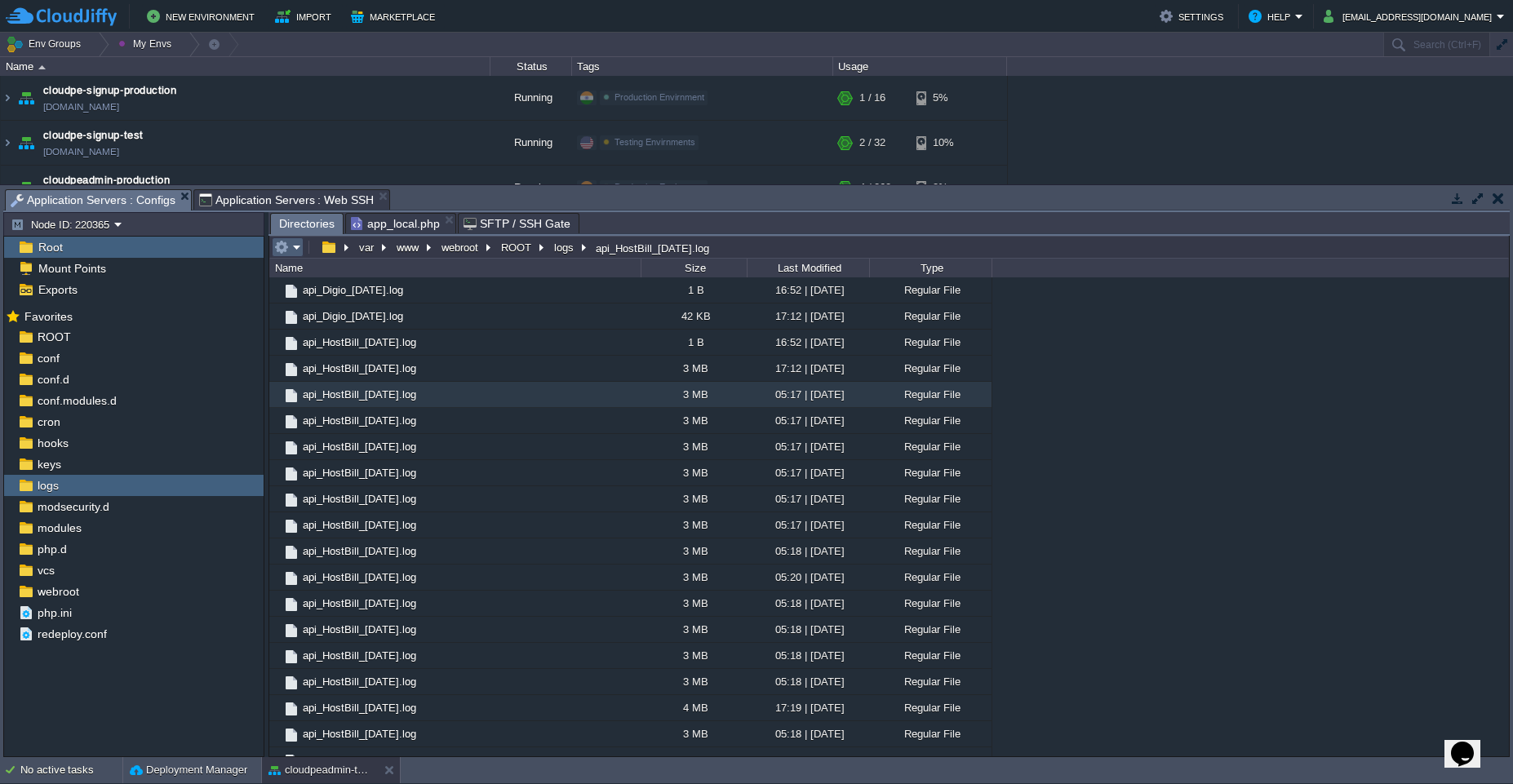
click at [298, 248] on em at bounding box center [287, 247] width 26 height 15
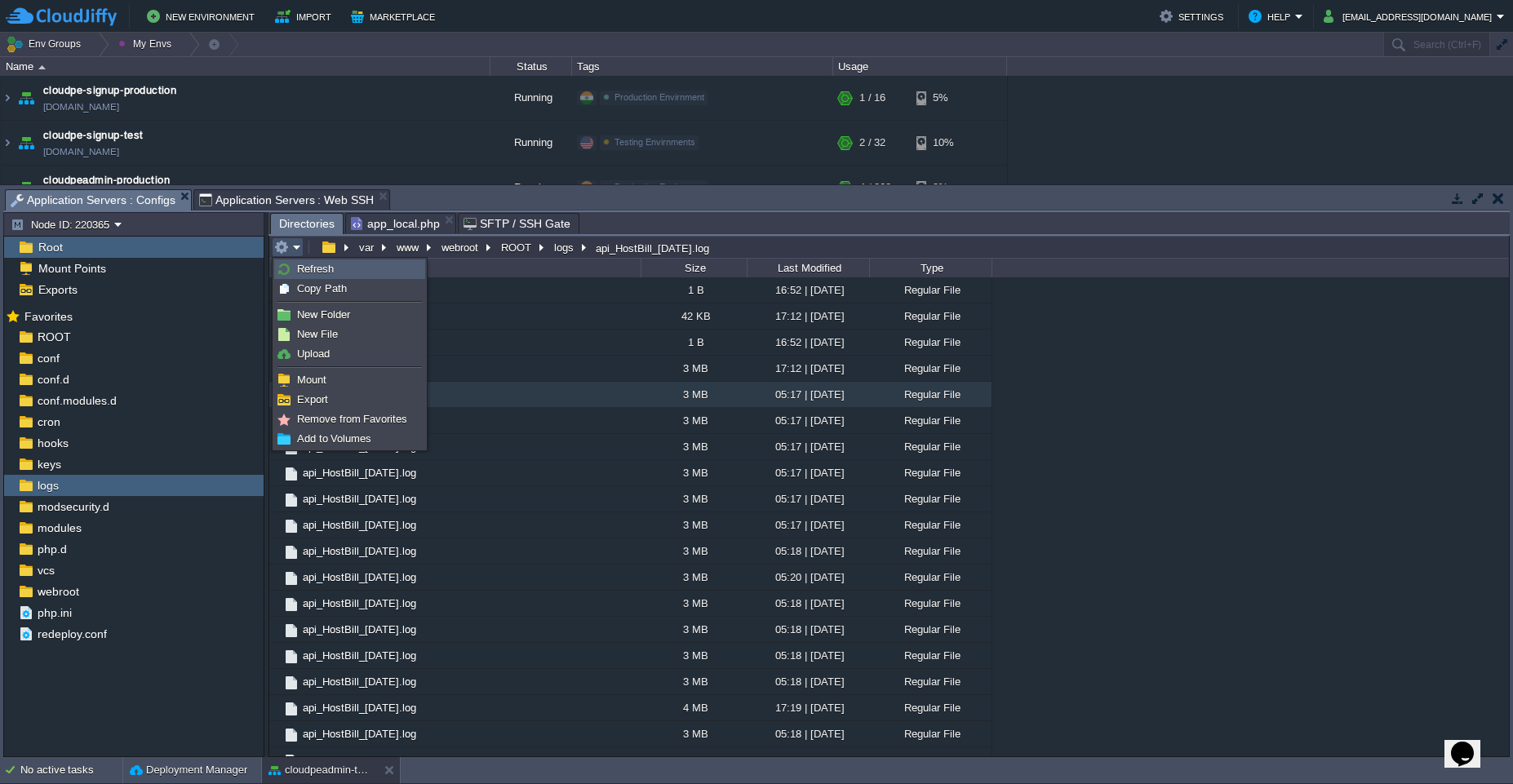
click at [297, 272] on span "Refresh" at bounding box center [314, 268] width 36 height 12
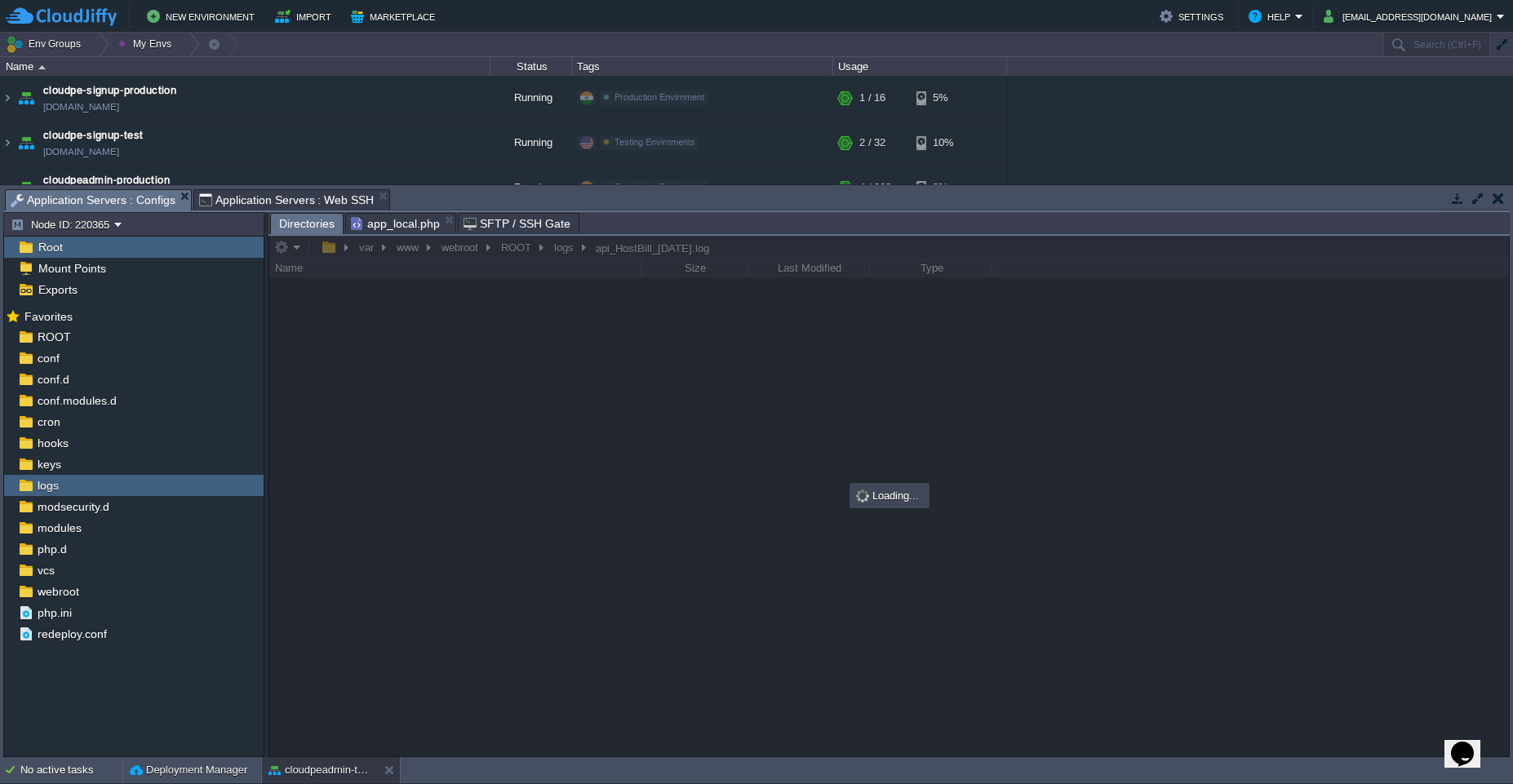
scroll to position [0, 0]
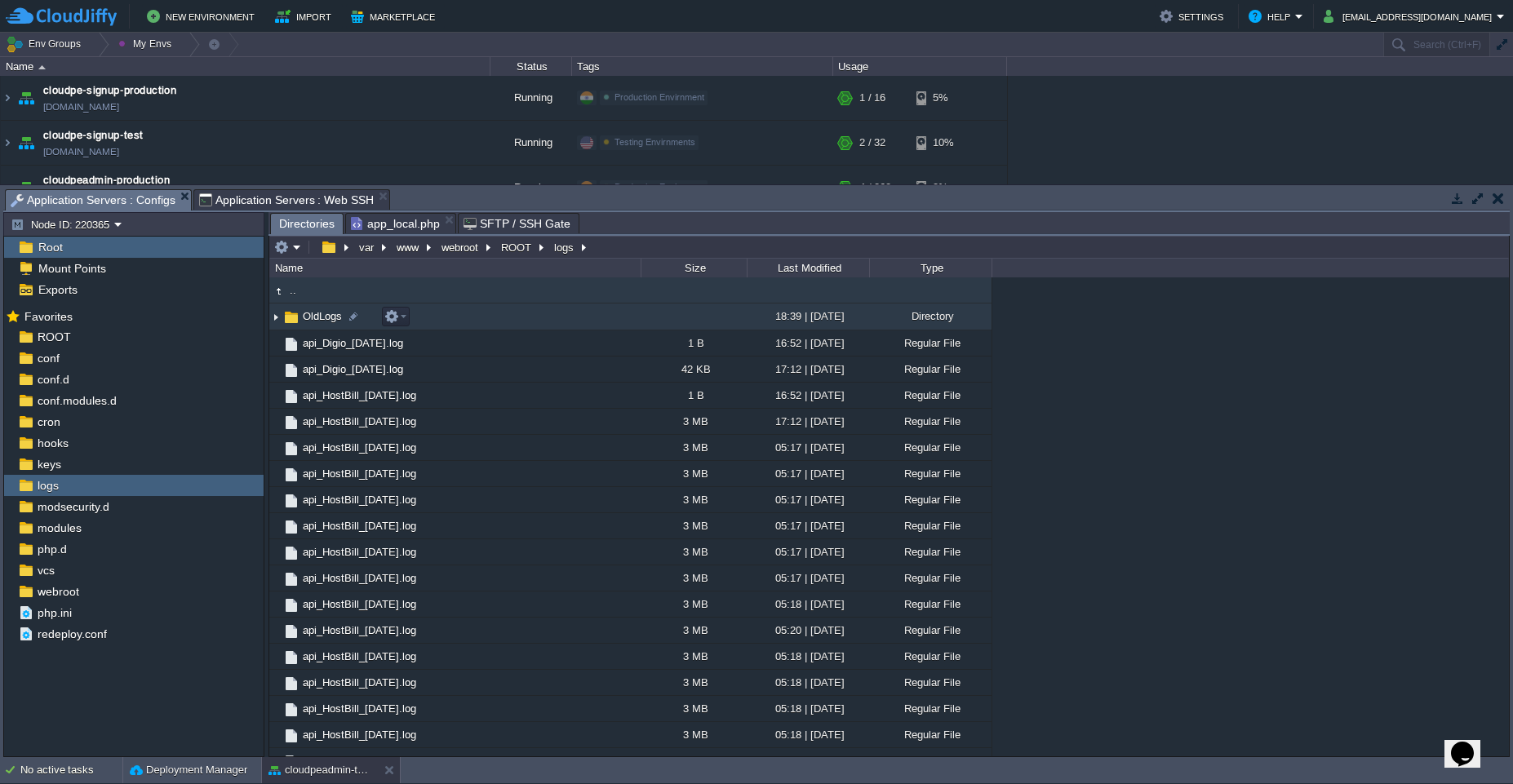
click at [646, 323] on td at bounding box center [693, 316] width 106 height 26
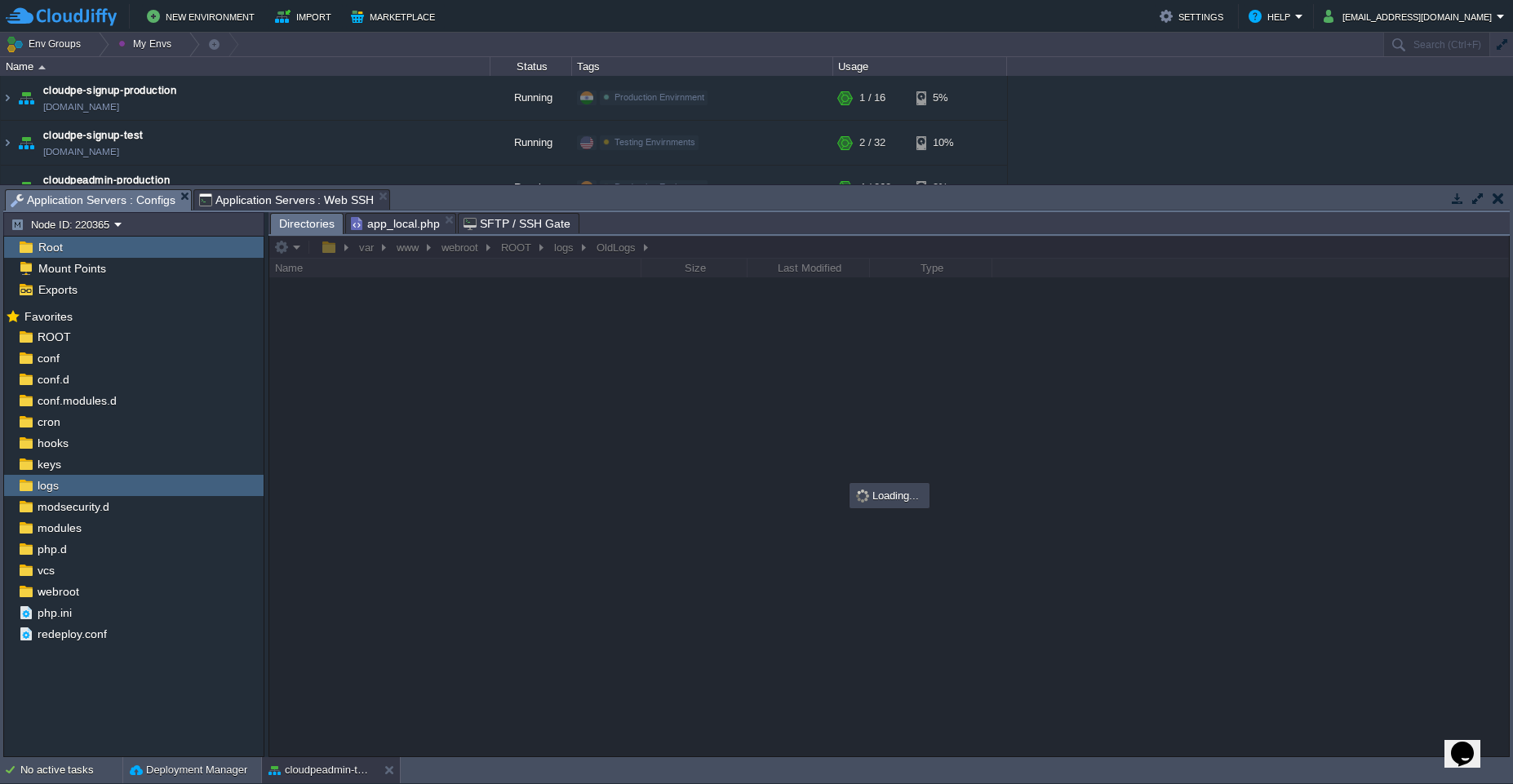
click at [646, 323] on div at bounding box center [888, 496] width 1239 height 521
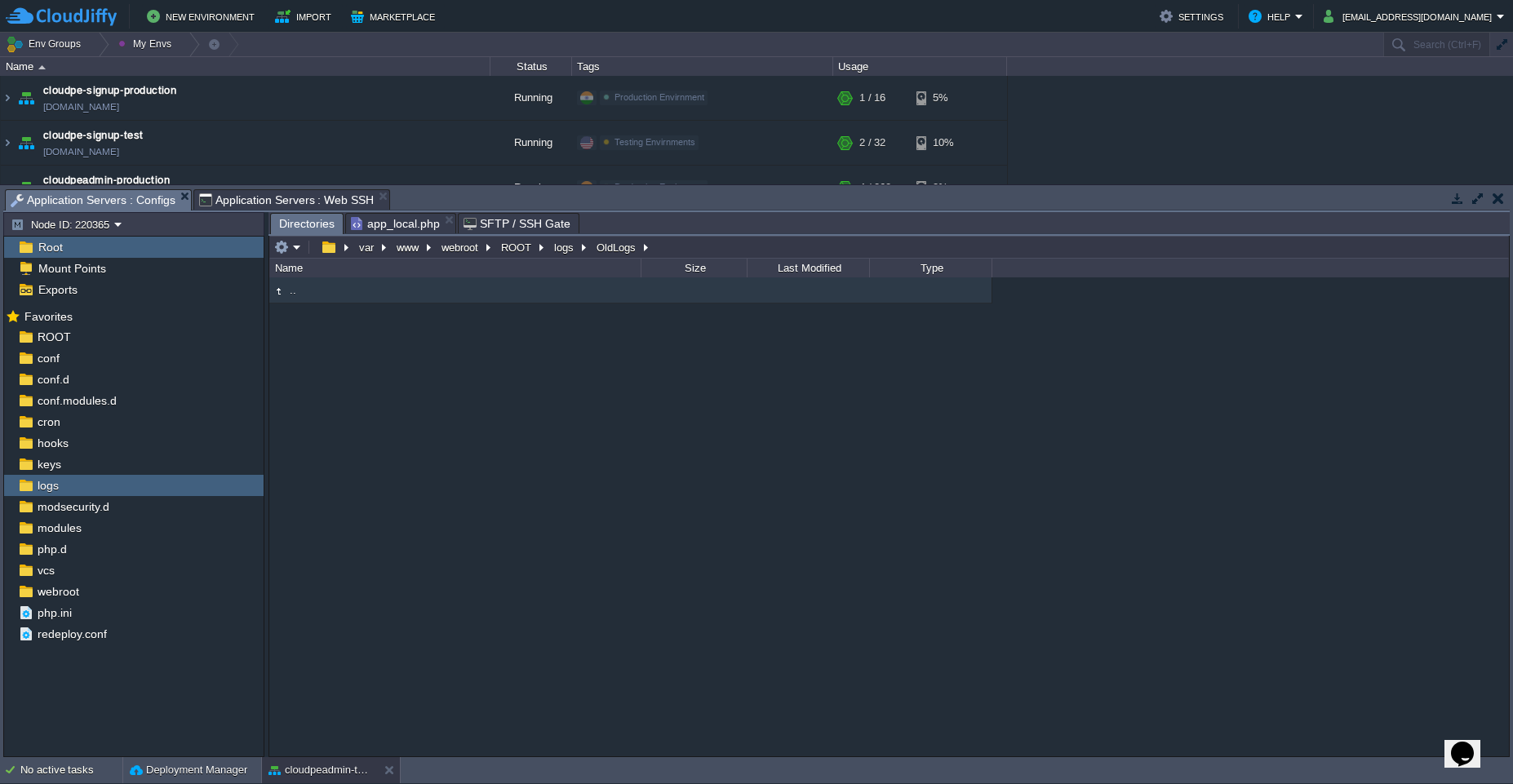
click at [301, 201] on span "Application Servers : Web SSH" at bounding box center [286, 200] width 175 height 20
click at [70, 200] on span "Application Servers : Configs" at bounding box center [93, 200] width 165 height 21
click at [566, 252] on button "logs" at bounding box center [564, 247] width 26 height 15
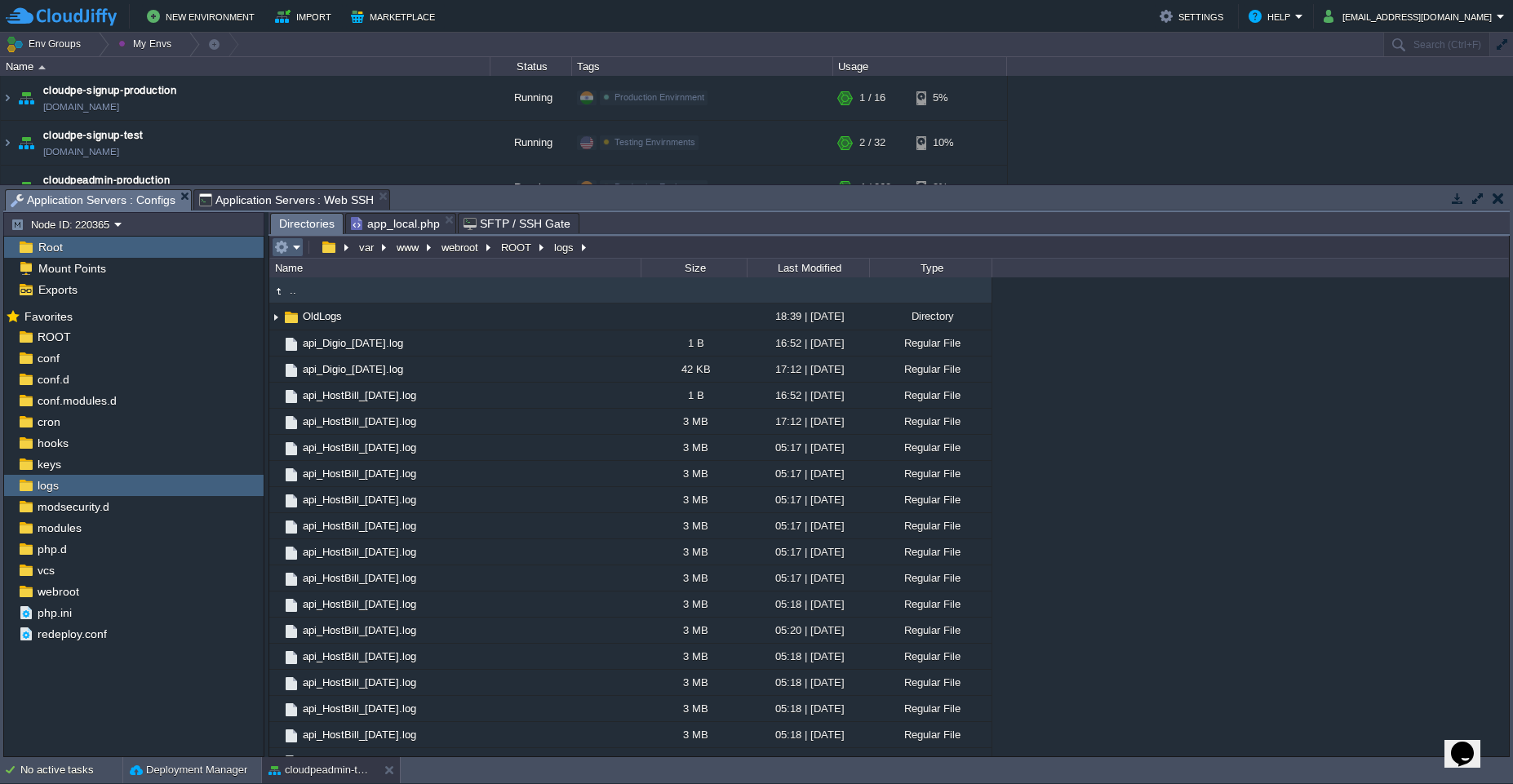
click at [295, 254] on em at bounding box center [287, 247] width 26 height 15
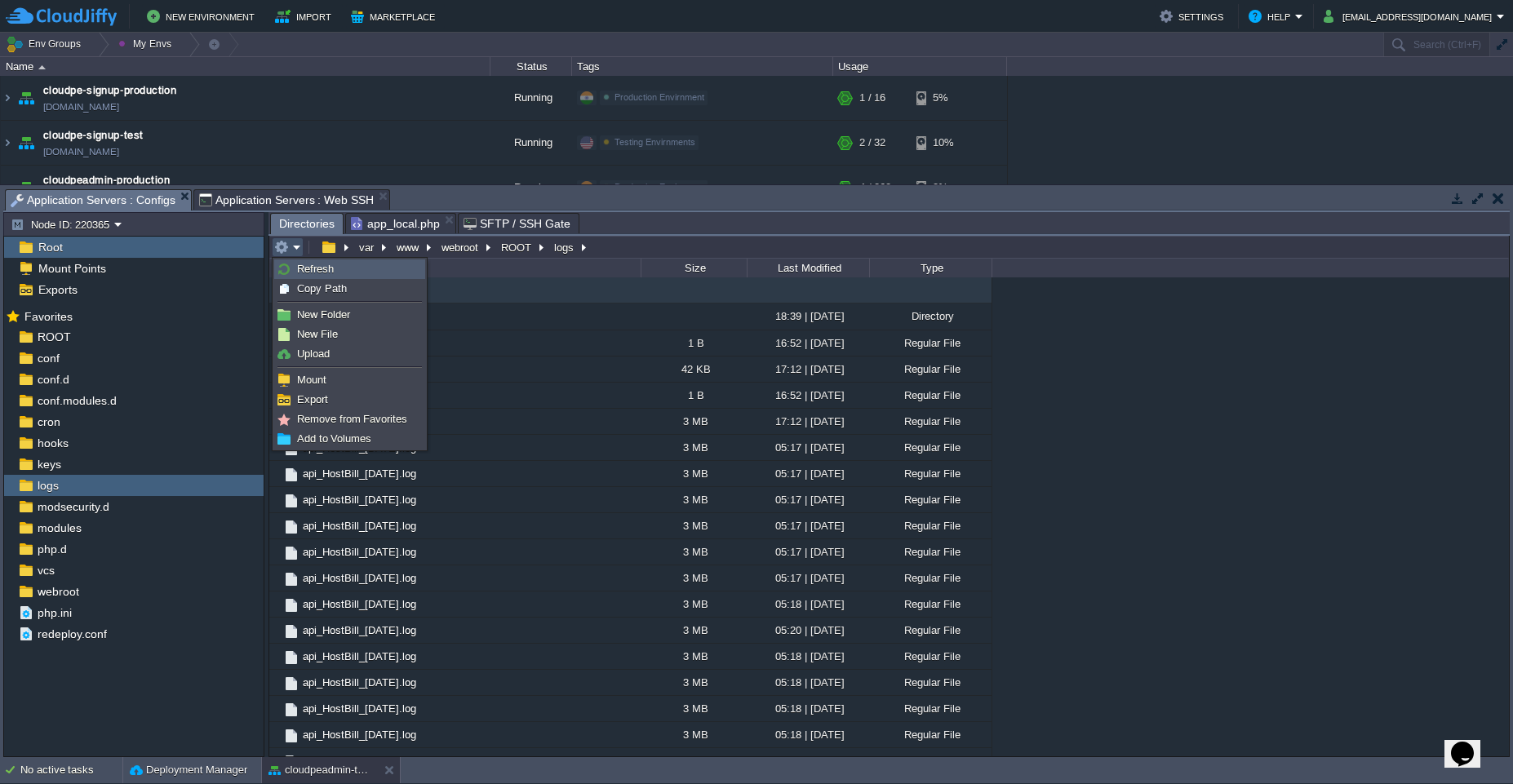
click at [296, 274] on link "Refresh" at bounding box center [350, 269] width 149 height 18
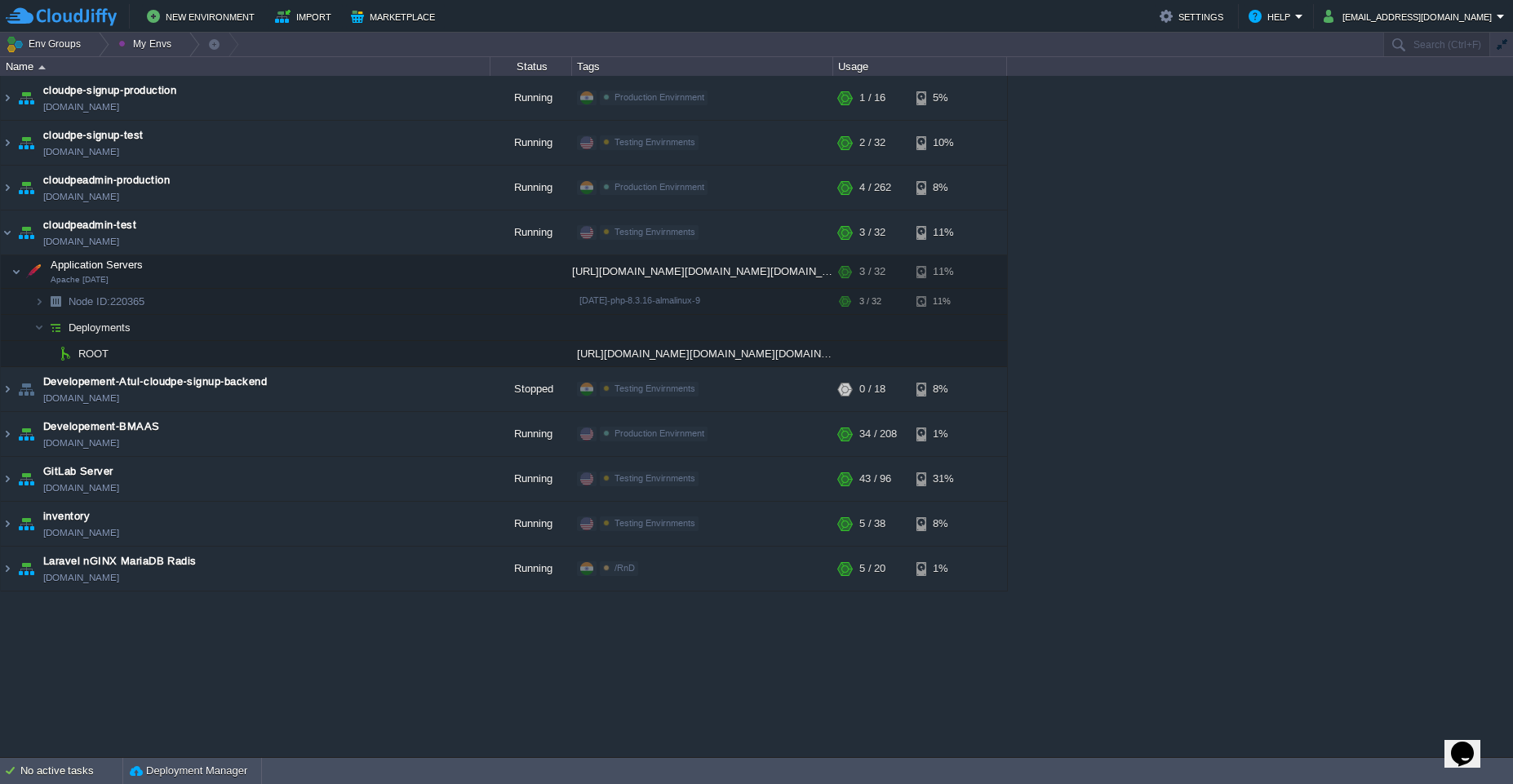
click at [1281, 246] on div "atul-test [DOMAIN_NAME] Running RnD Edit RAM 11% CPU 1% 4 / 22 8% cloudpe websi…" at bounding box center [756, 416] width 1513 height 681
click at [423, 359] on button "button" at bounding box center [425, 352] width 15 height 15
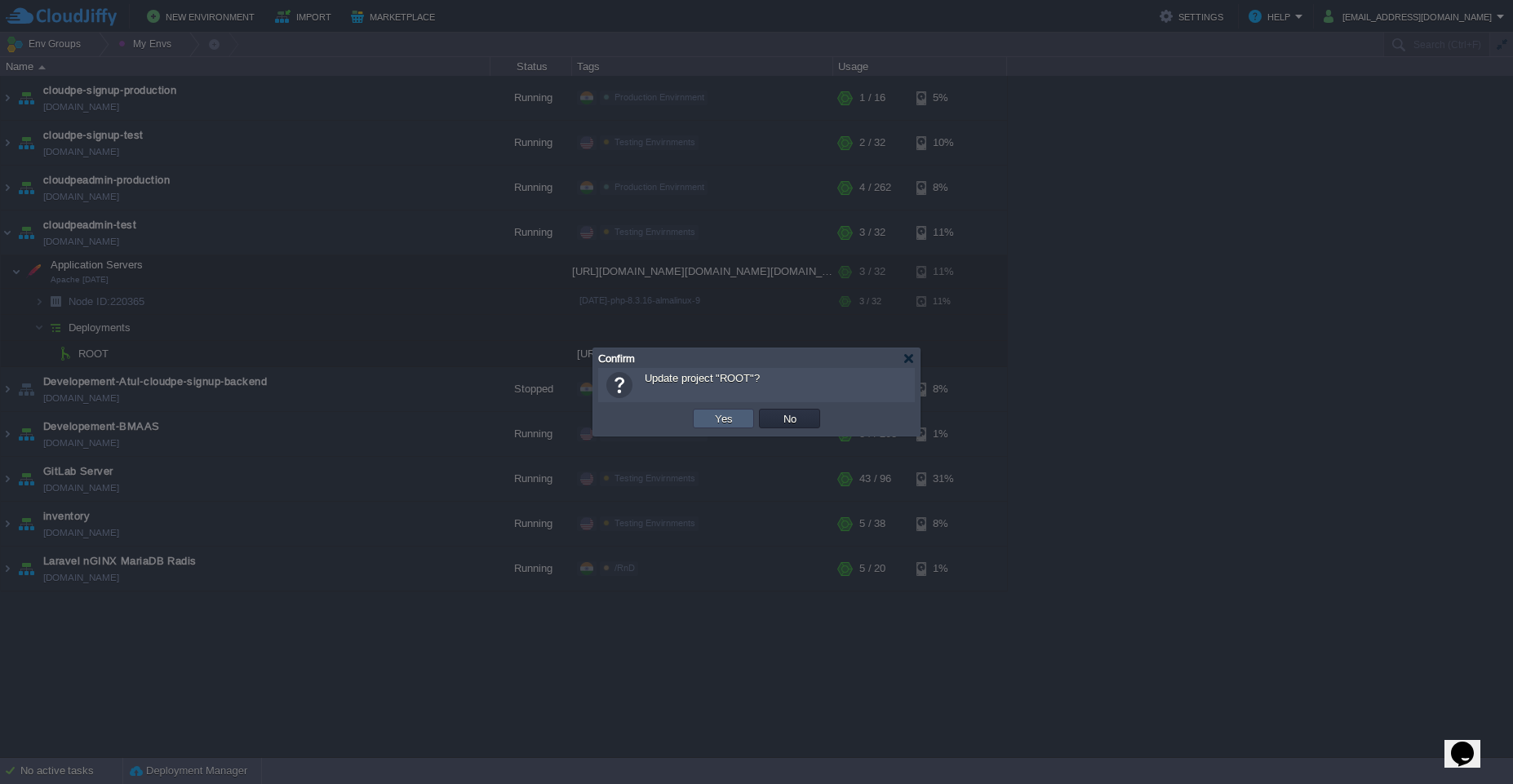
click at [734, 416] on button "Yes" at bounding box center [724, 418] width 27 height 15
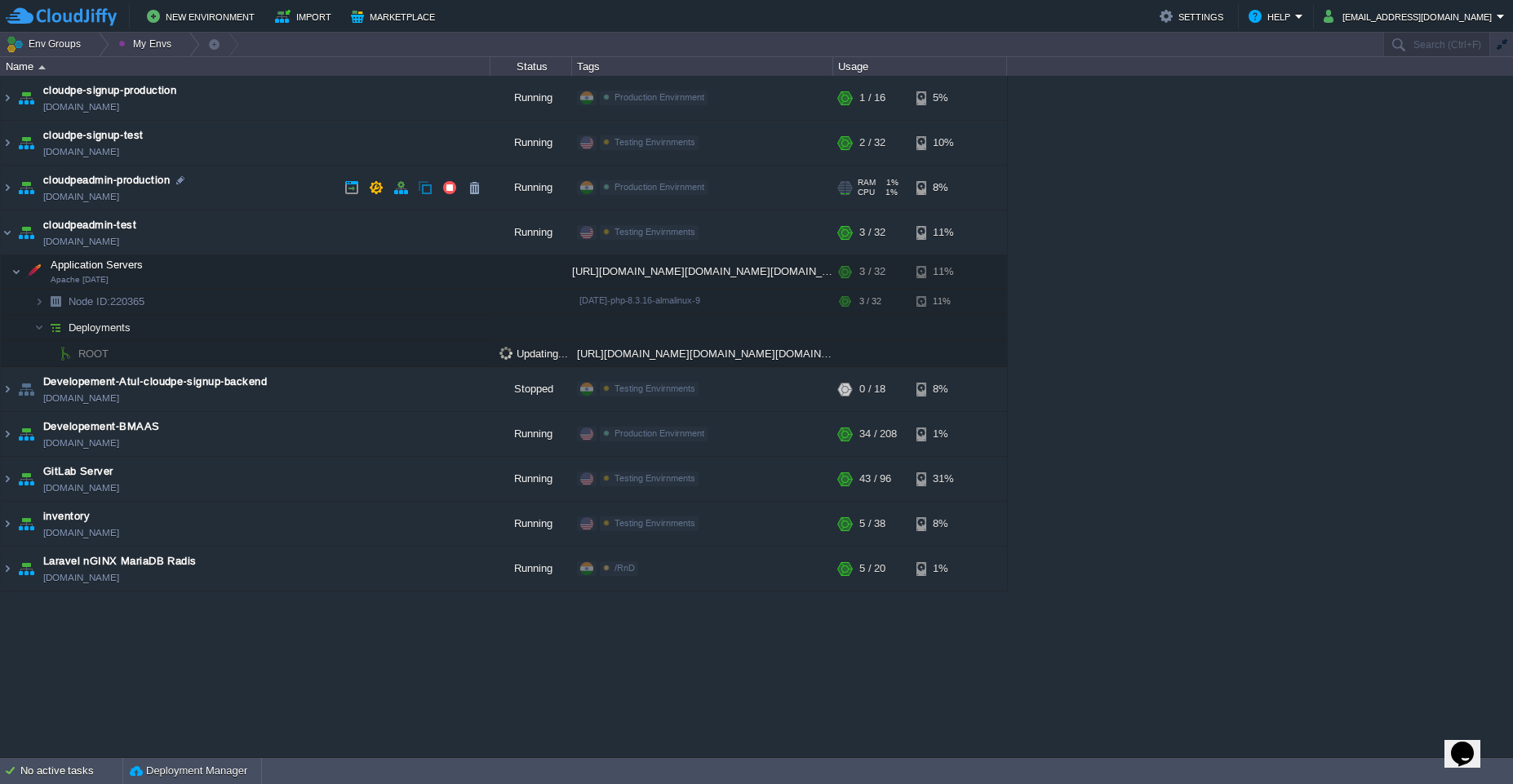
click at [222, 190] on td "cloudpeadmin-production [DOMAIN_NAME]" at bounding box center [246, 188] width 490 height 45
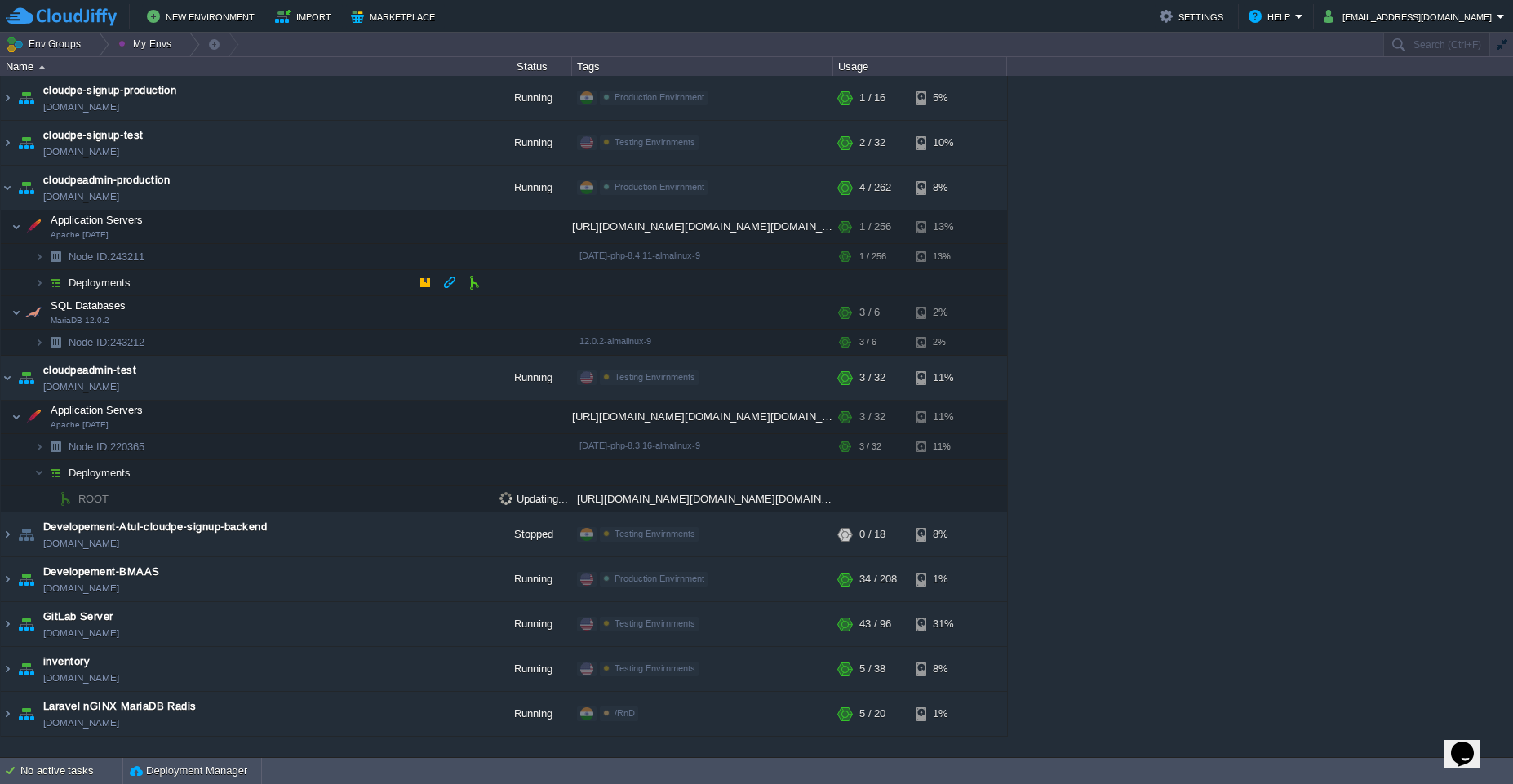
click at [339, 281] on td "Deployments" at bounding box center [246, 283] width 490 height 26
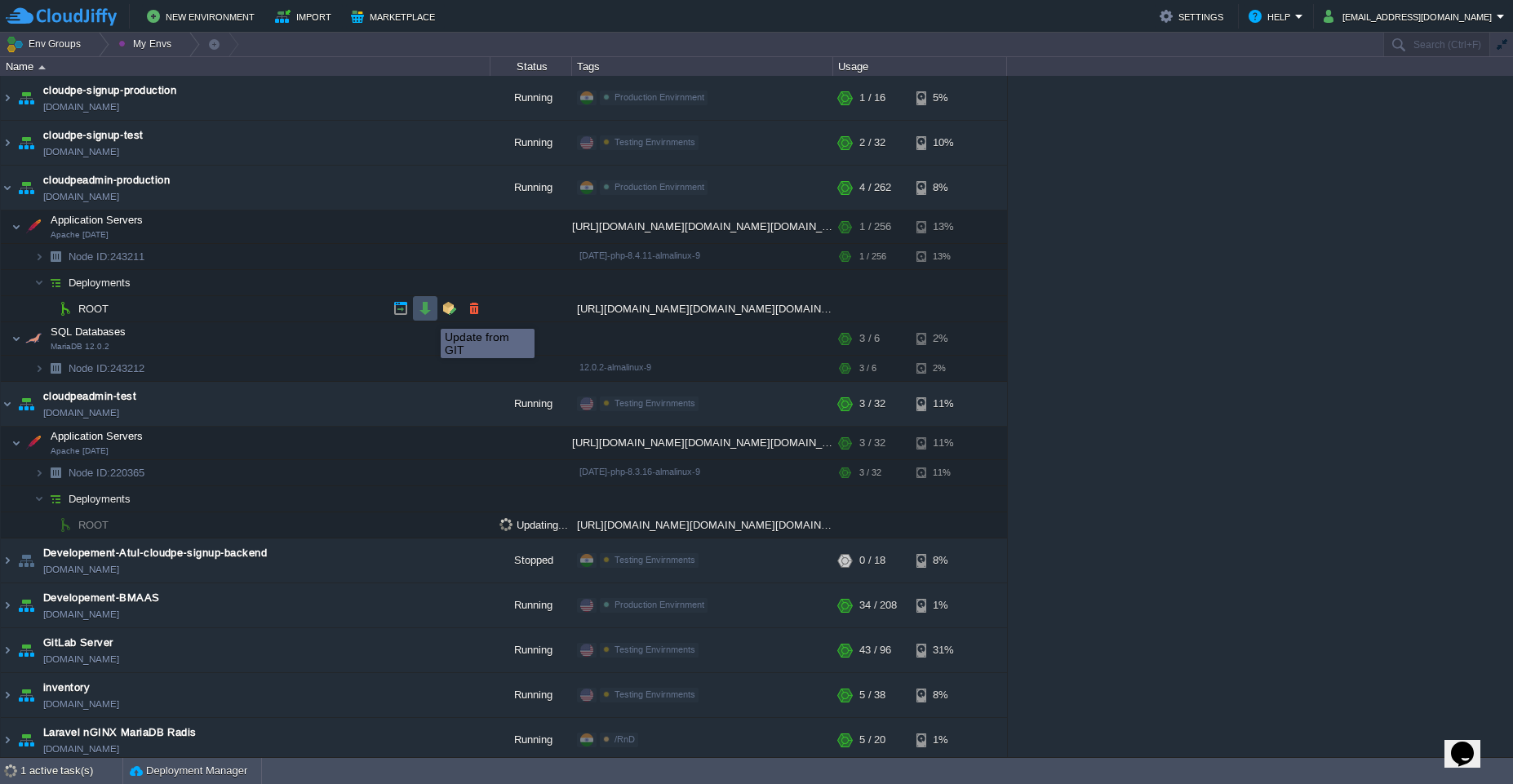
click at [428, 314] on button "button" at bounding box center [425, 307] width 15 height 15
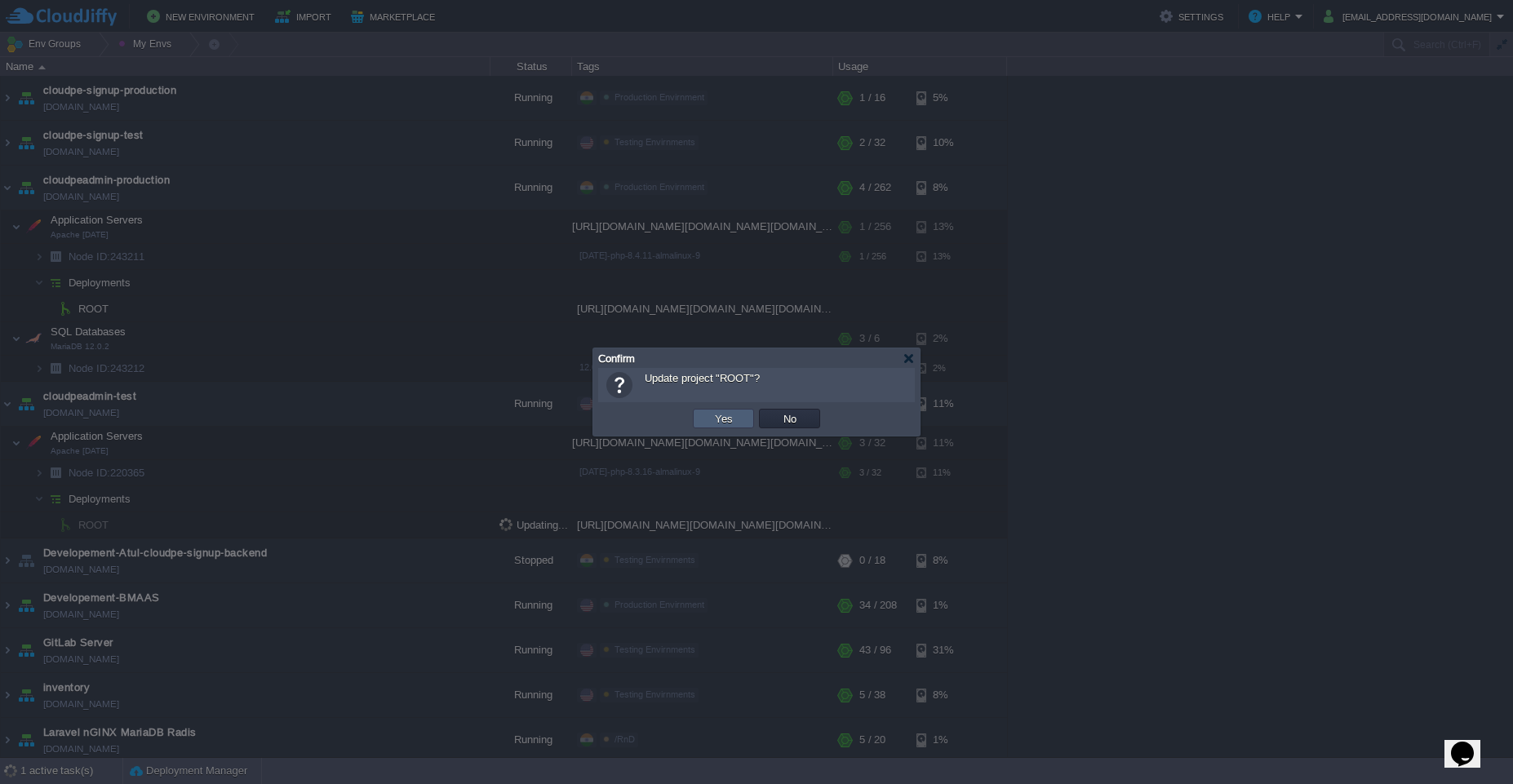
click at [734, 421] on button "Yes" at bounding box center [724, 418] width 27 height 15
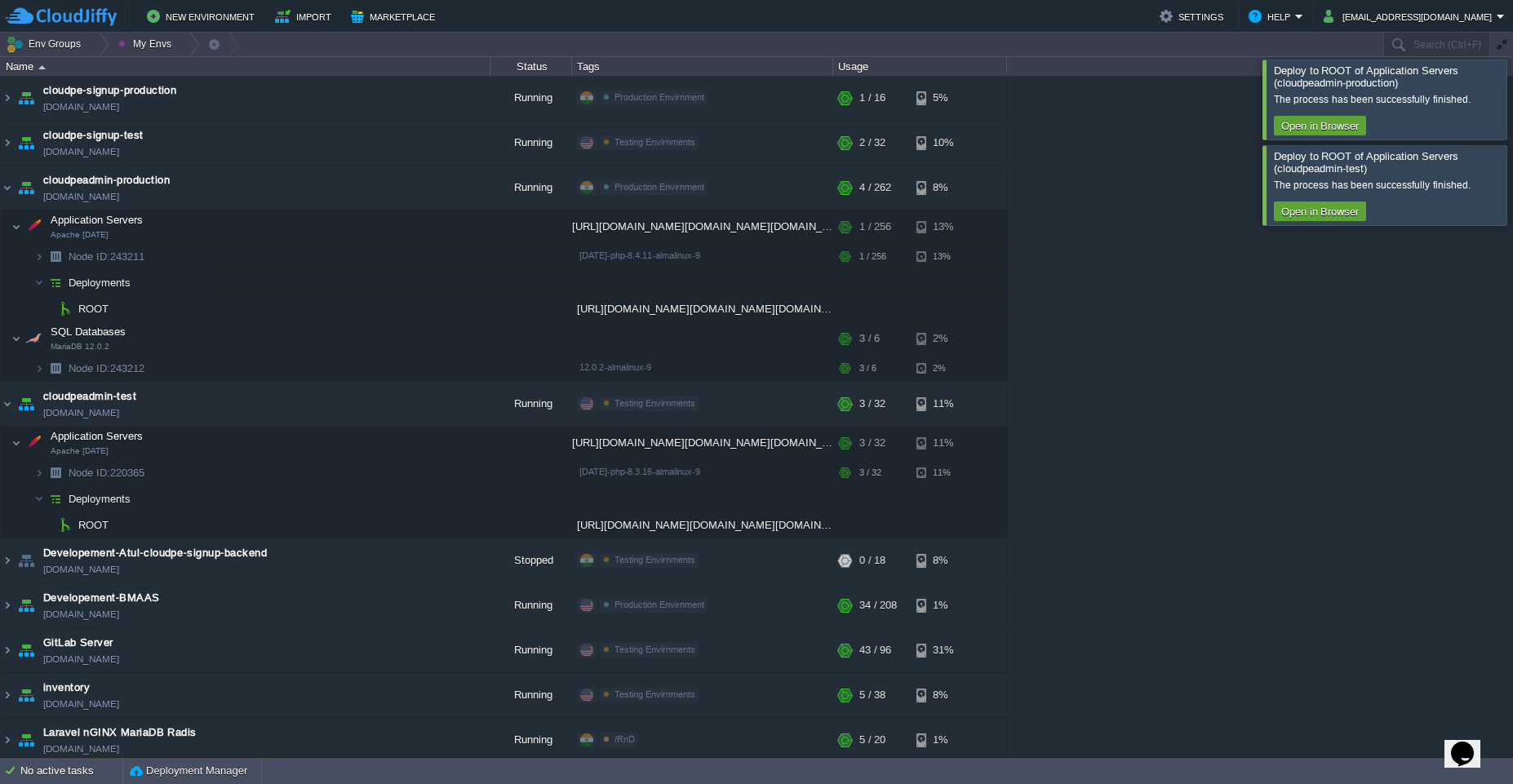
click at [1512, 182] on div at bounding box center [1533, 184] width 0 height 79
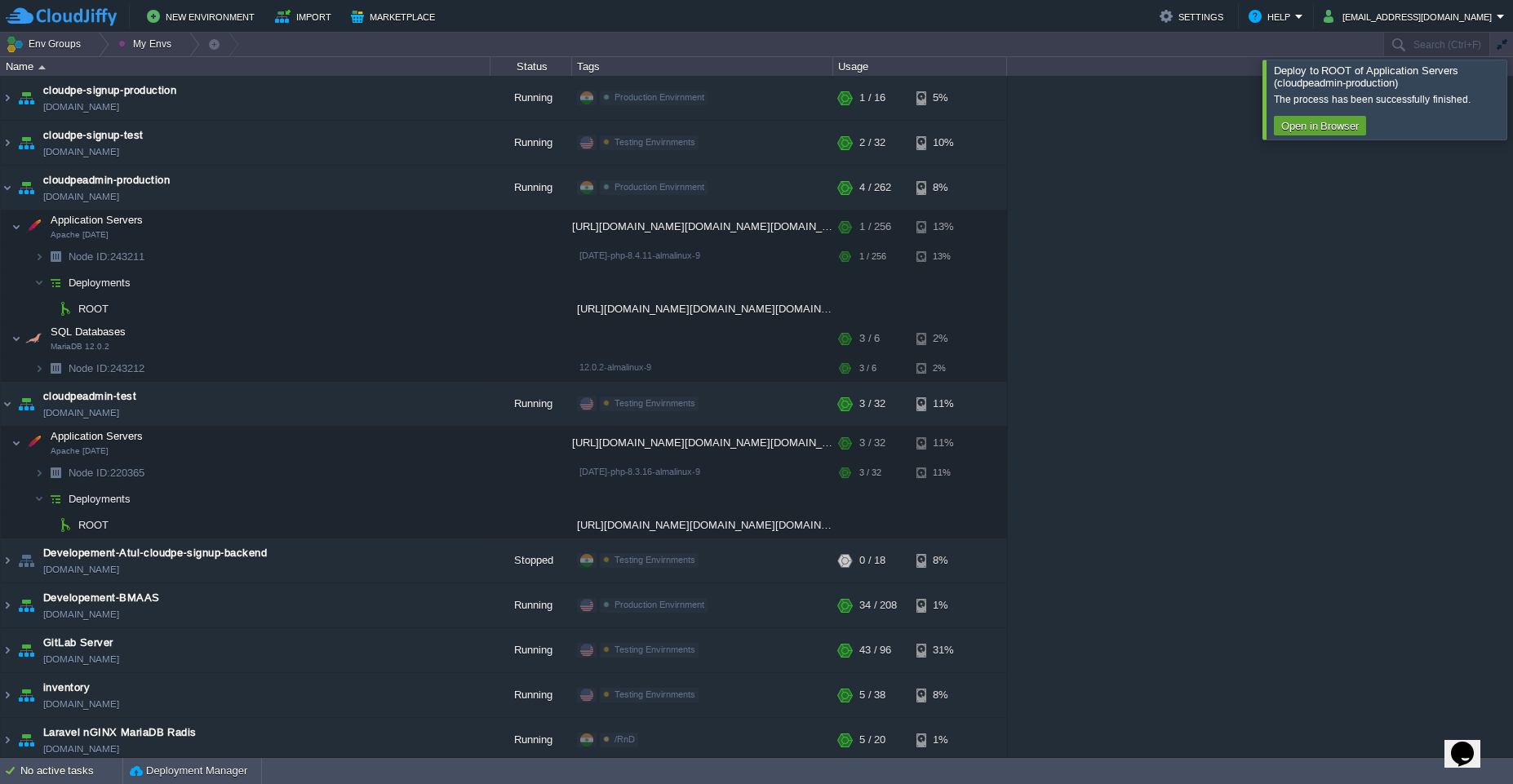
click at [1512, 104] on div at bounding box center [1533, 99] width 0 height 79
